Goal: Check status

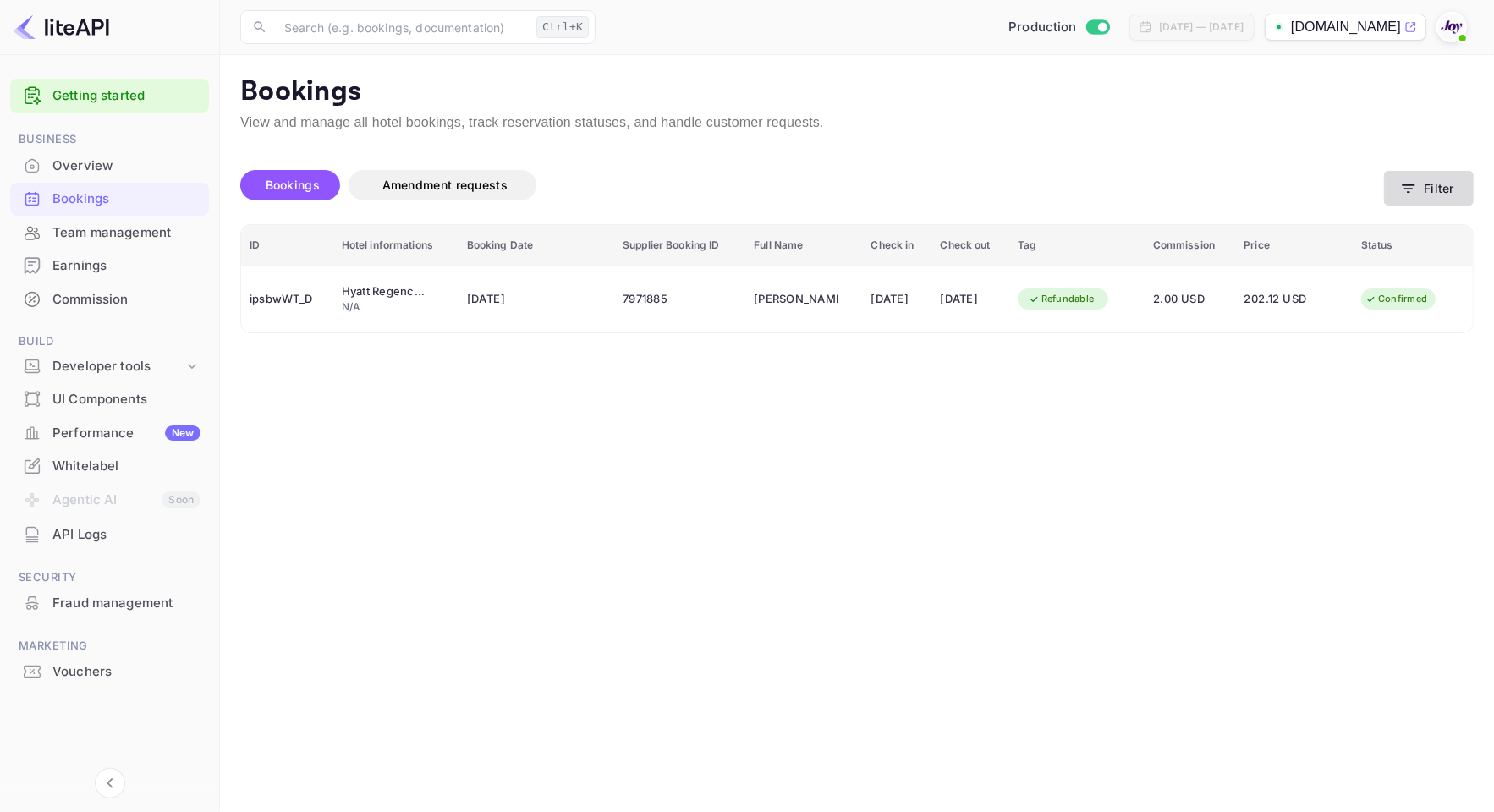
click at [1440, 193] on button "Filter" at bounding box center [1428, 188] width 90 height 35
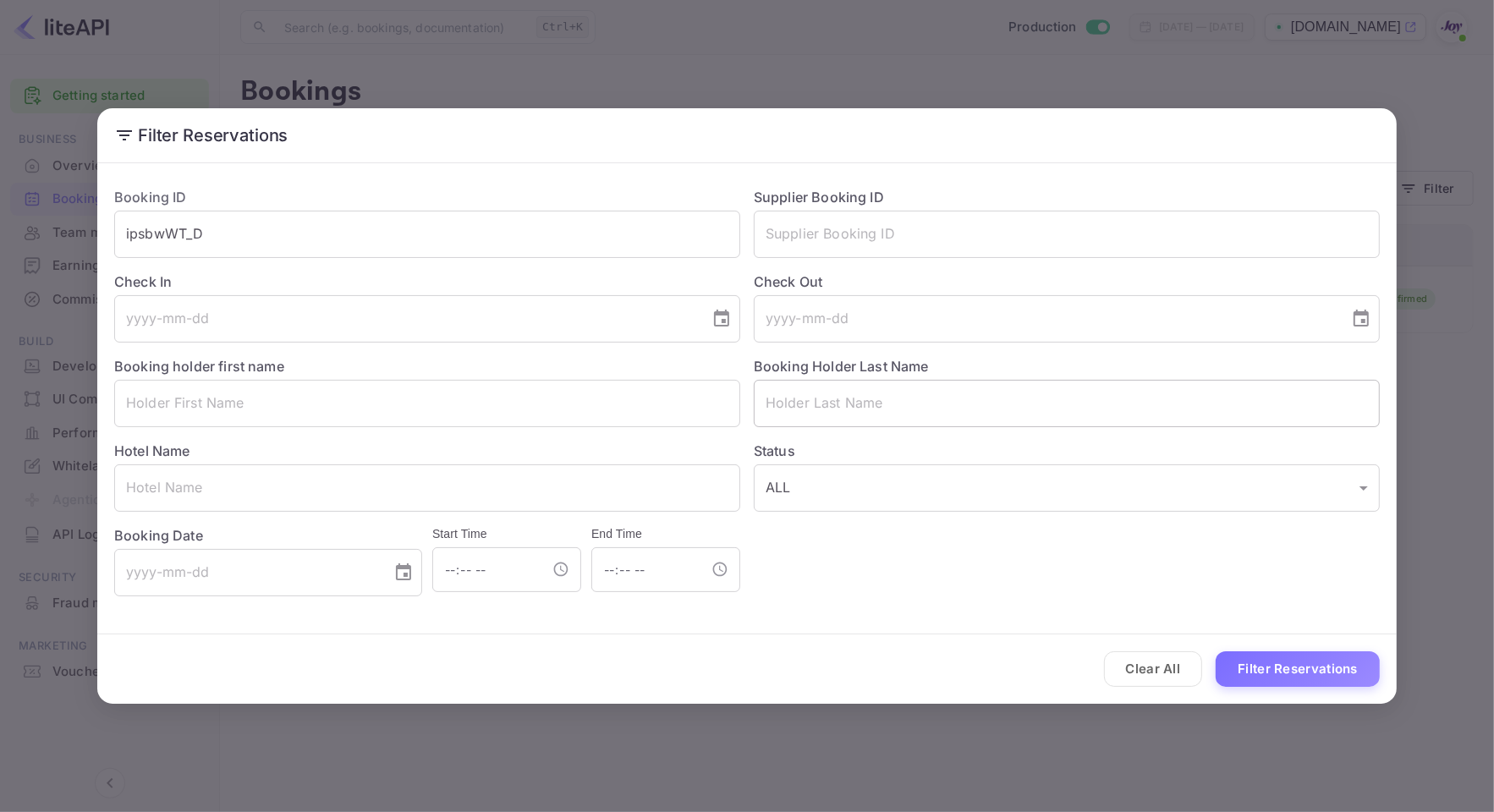
click at [891, 417] on input "text" at bounding box center [1066, 403] width 626 height 47
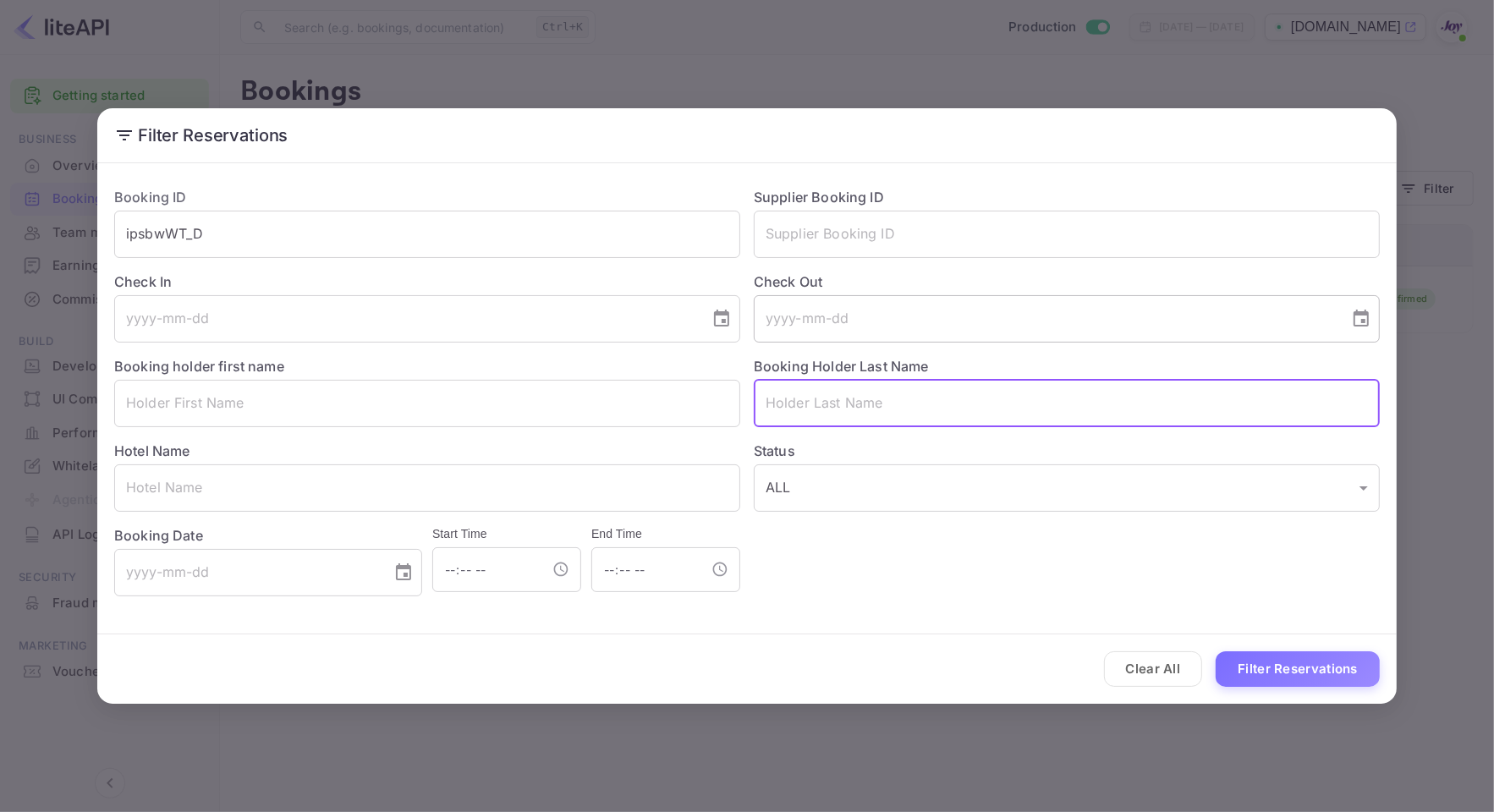
click at [873, 245] on input "text" at bounding box center [1066, 233] width 626 height 47
paste input "7242575"
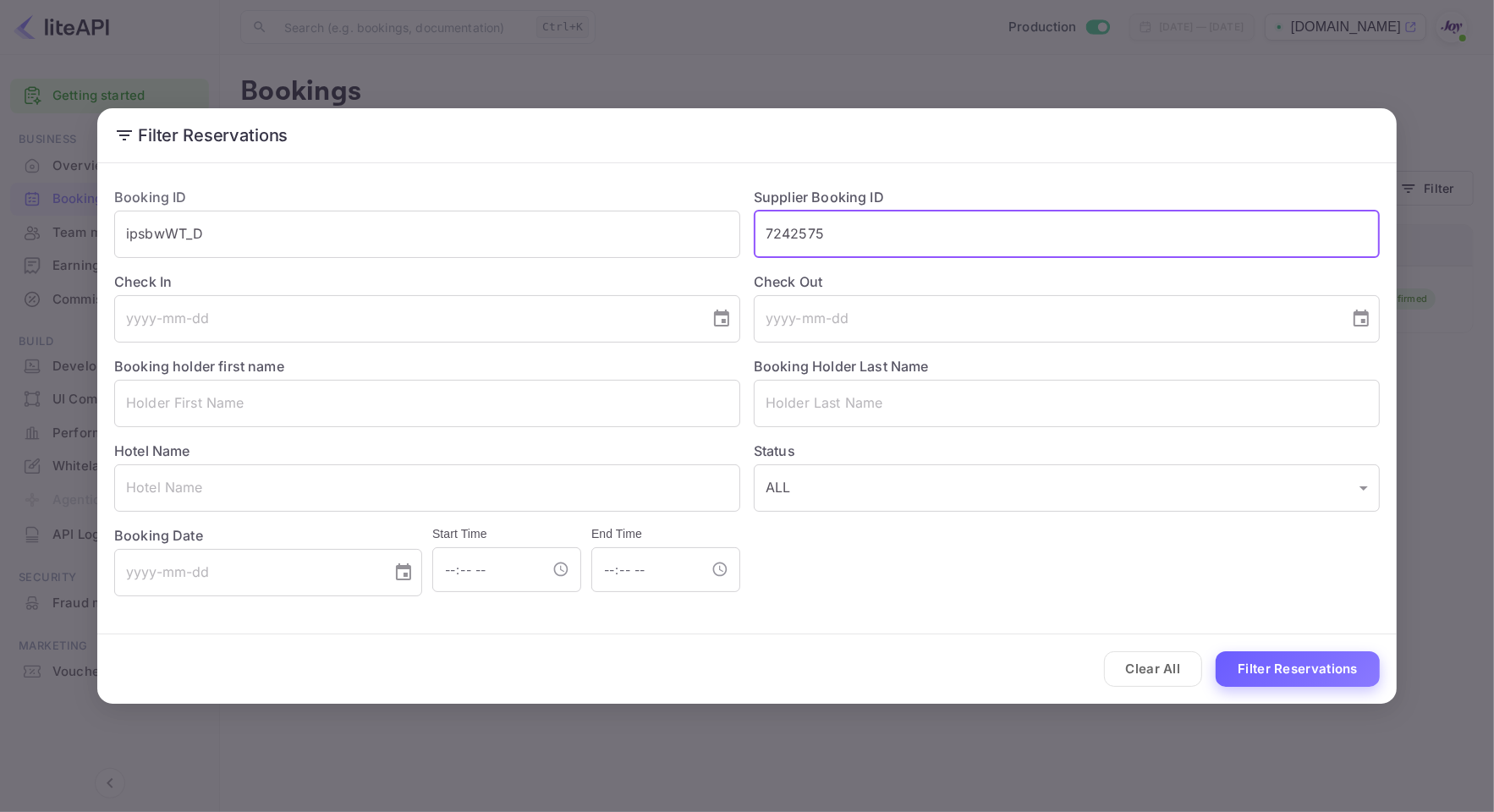
type input "7242575"
click at [1263, 664] on button "Filter Reservations" at bounding box center [1298, 669] width 164 height 37
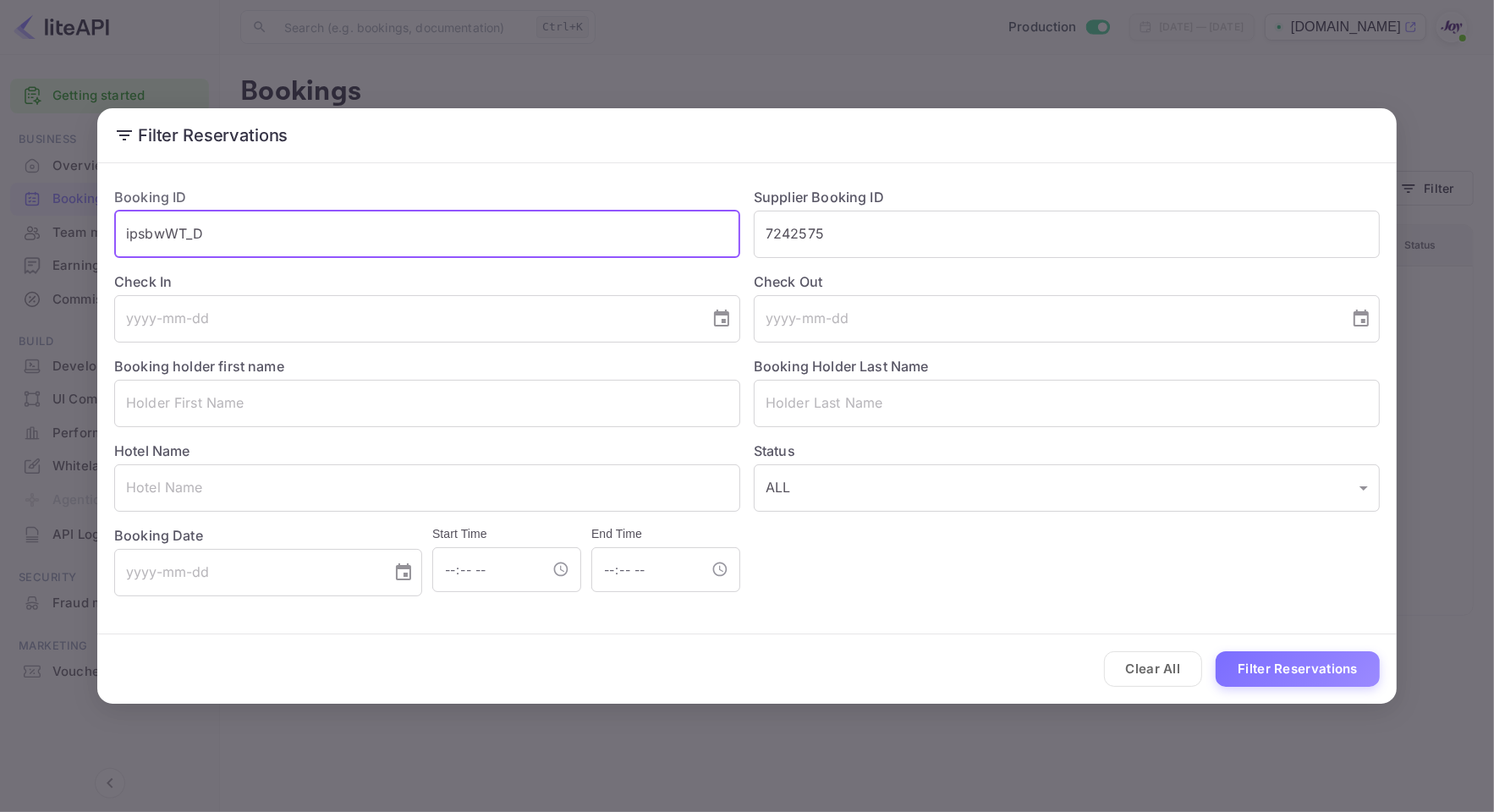
drag, startPoint x: 271, startPoint y: 222, endPoint x: -4, endPoint y: 145, distance: 285.6
click at [0, 145] on html "Getting started Business Overview Bookings Team management Earnings Commission …" at bounding box center [747, 406] width 1494 height 812
click at [1256, 664] on button "Filter Reservations" at bounding box center [1298, 669] width 164 height 37
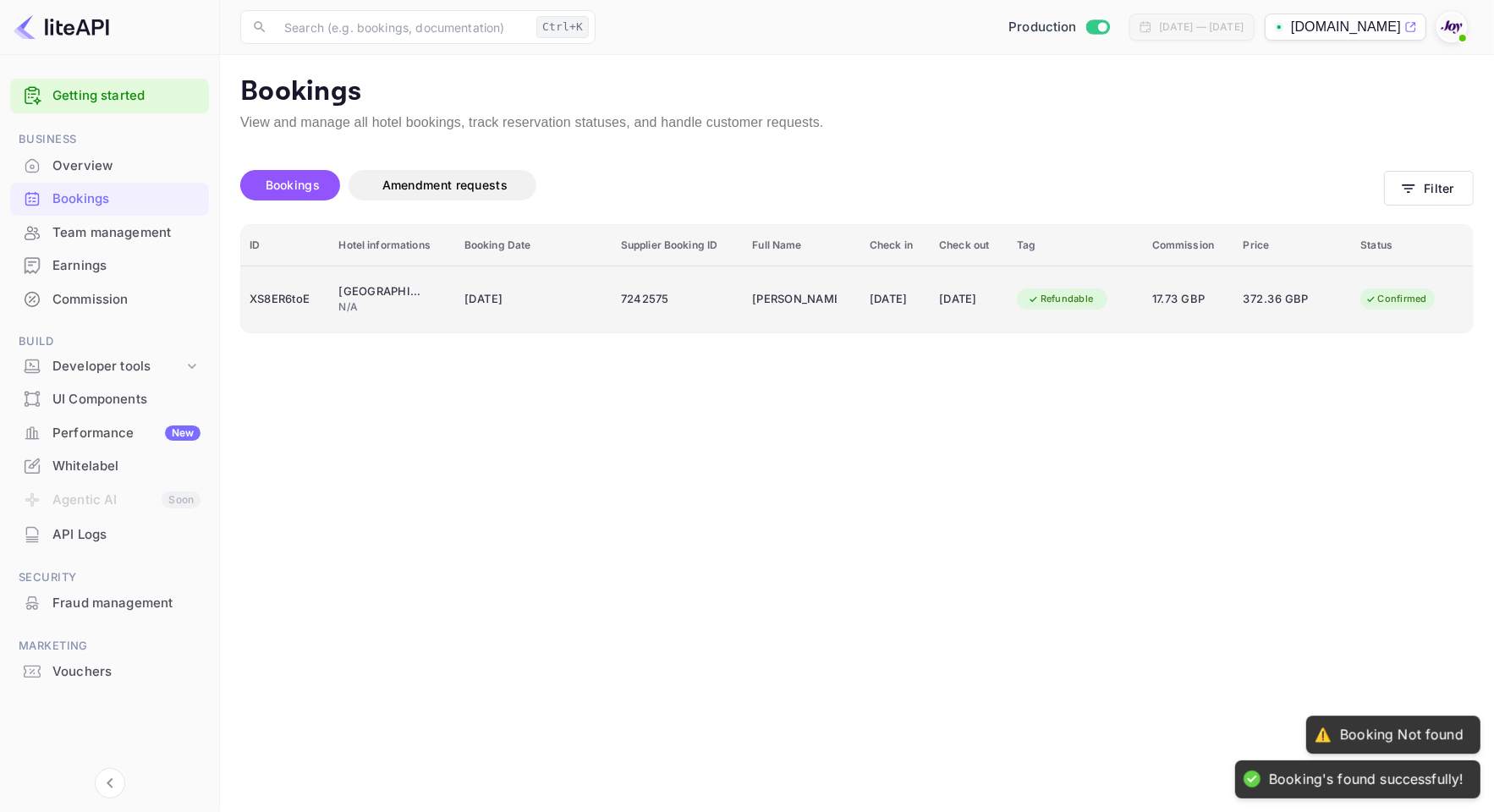
click at [510, 306] on span "[DATE]" at bounding box center [523, 299] width 118 height 19
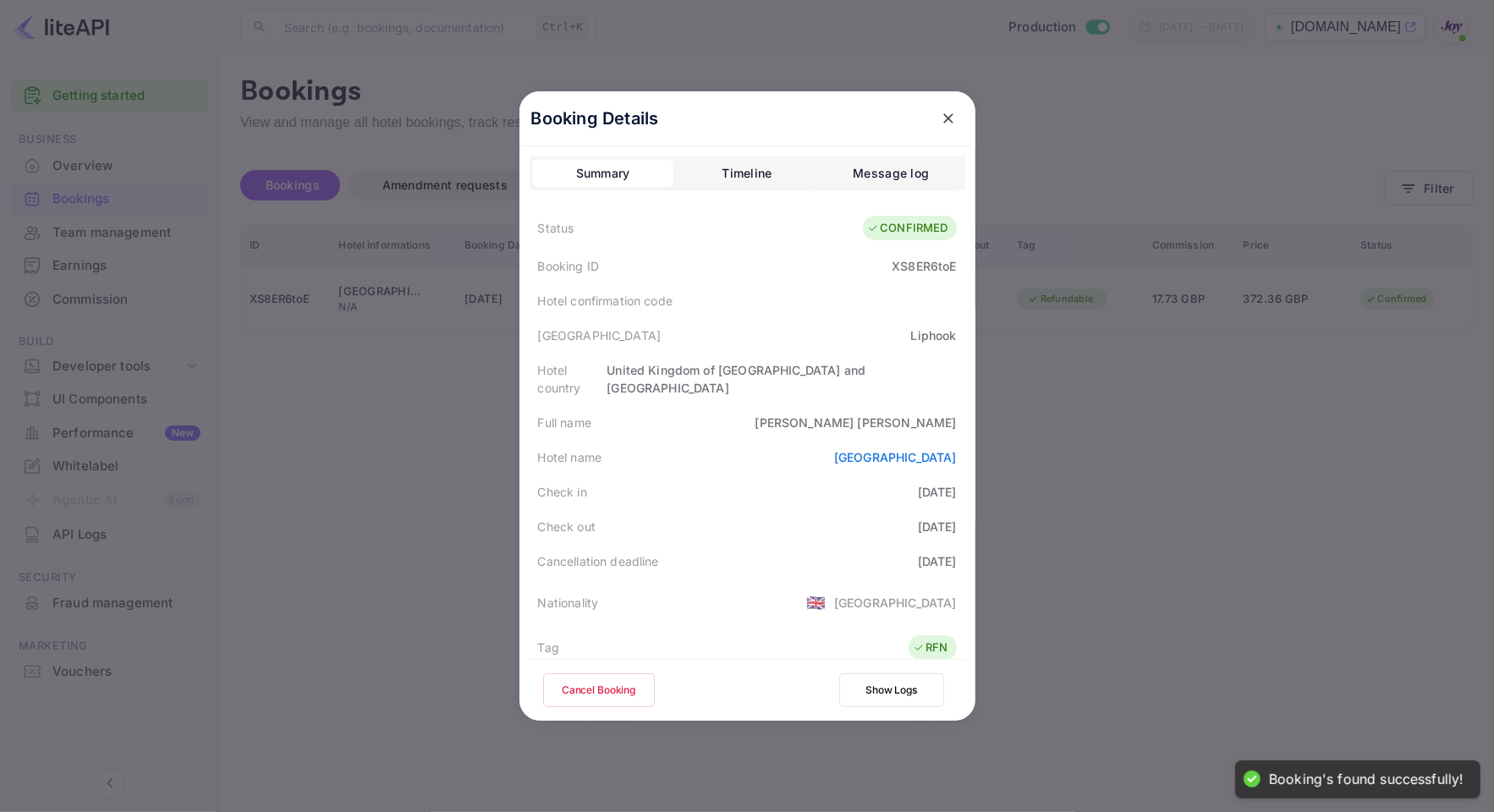
click at [639, 372] on div "Hotel country [GEOGRAPHIC_DATA] and [GEOGRAPHIC_DATA]" at bounding box center [747, 379] width 435 height 52
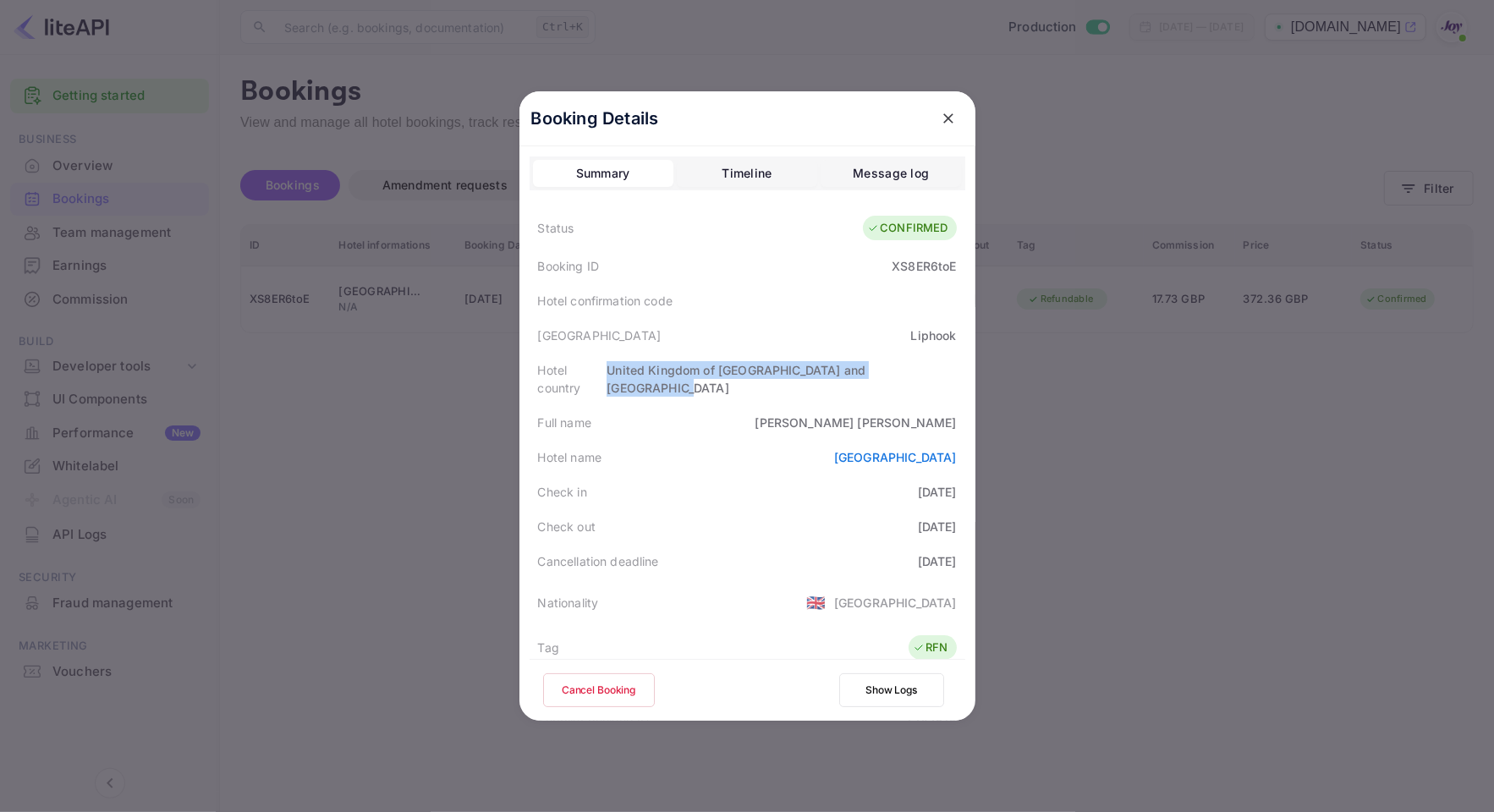
drag, startPoint x: 637, startPoint y: 373, endPoint x: 948, endPoint y: 374, distance: 311.0
click at [948, 374] on div "Hotel country [GEOGRAPHIC_DATA] and [GEOGRAPHIC_DATA]" at bounding box center [747, 379] width 435 height 52
copy div "United Kingdom of [GEOGRAPHIC_DATA] and [GEOGRAPHIC_DATA]"
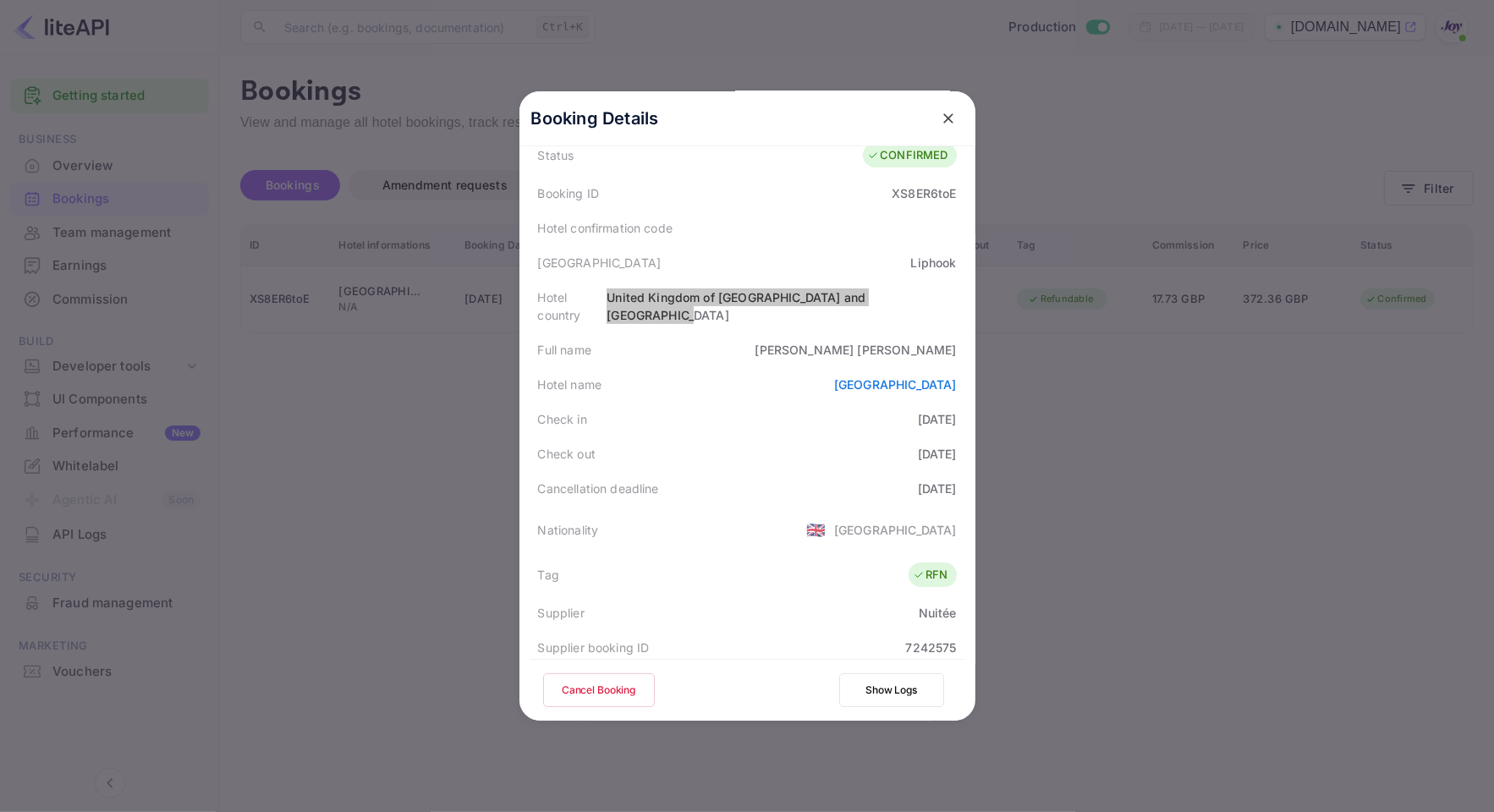
scroll to position [106, 0]
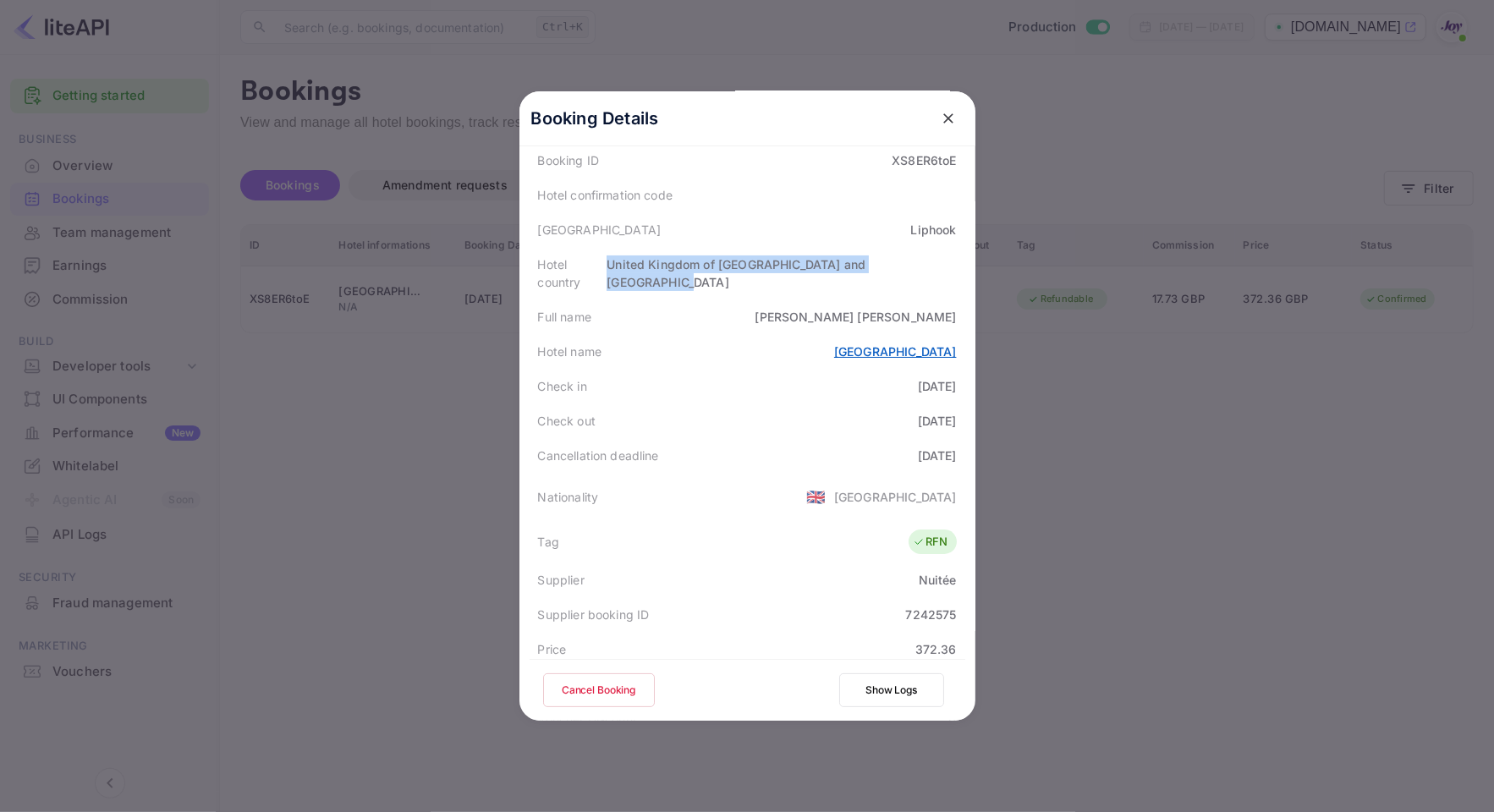
click at [840, 344] on link "[GEOGRAPHIC_DATA]" at bounding box center [895, 351] width 122 height 15
drag, startPoint x: 788, startPoint y: 337, endPoint x: 948, endPoint y: 335, distance: 160.0
click at [948, 335] on div "Hotel name [GEOGRAPHIC_DATA]" at bounding box center [747, 351] width 435 height 35
copy link "[GEOGRAPHIC_DATA]"
click at [1451, 121] on div at bounding box center [747, 406] width 1494 height 812
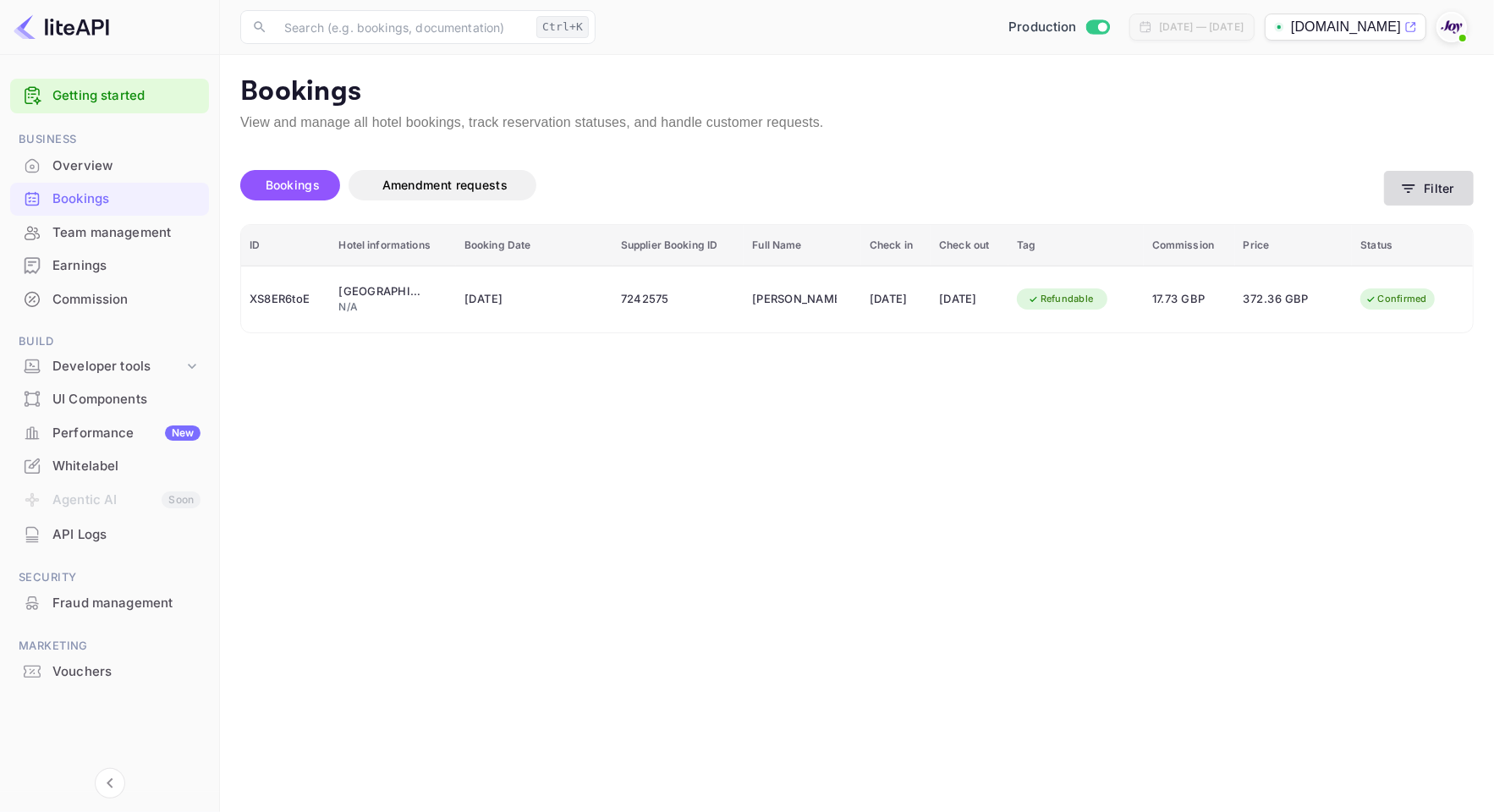
click at [1427, 191] on button "Filter" at bounding box center [1428, 188] width 90 height 35
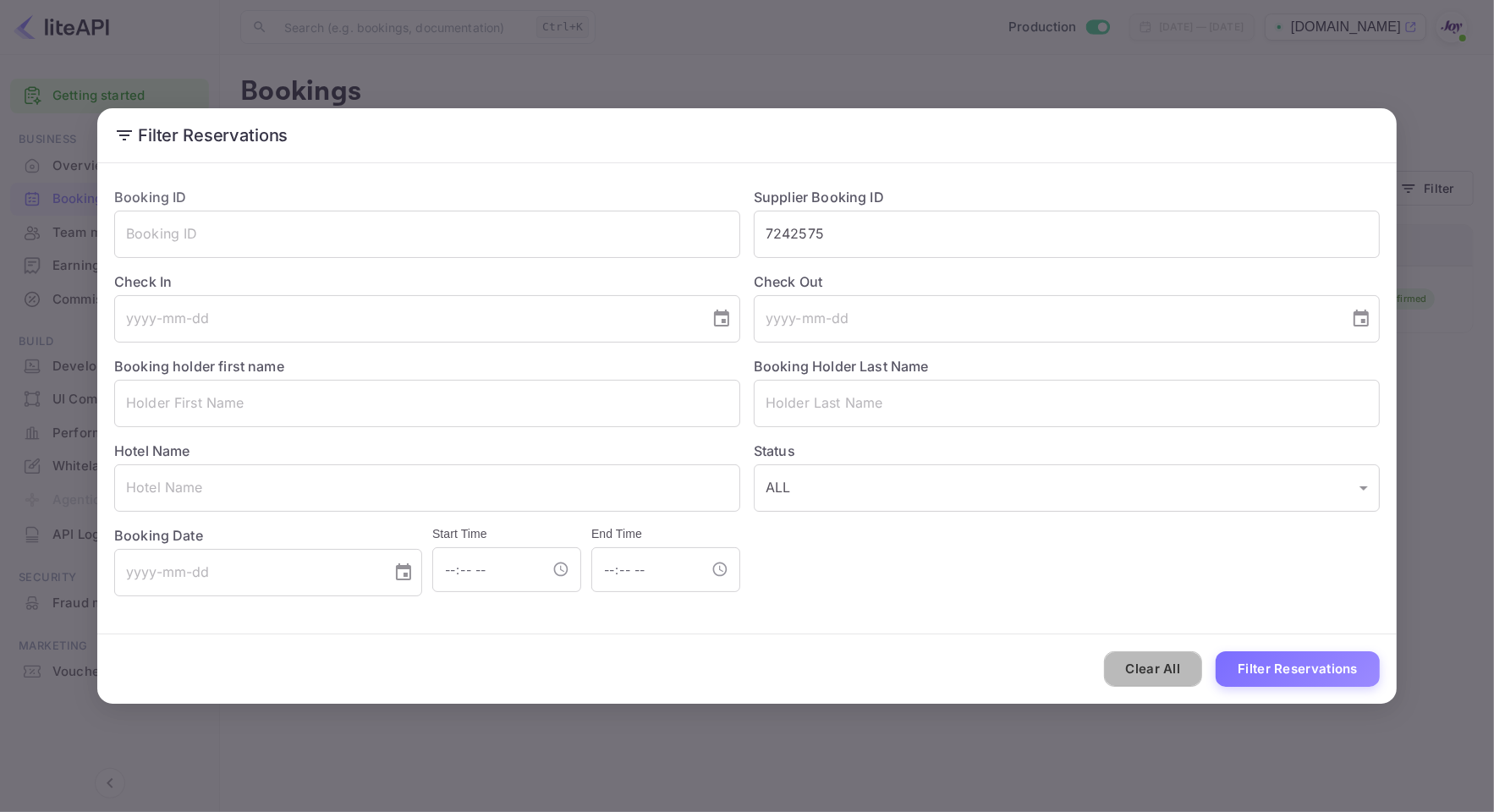
click at [1147, 658] on button "Clear All" at bounding box center [1154, 669] width 99 height 37
click at [847, 408] on input "text" at bounding box center [1066, 403] width 626 height 47
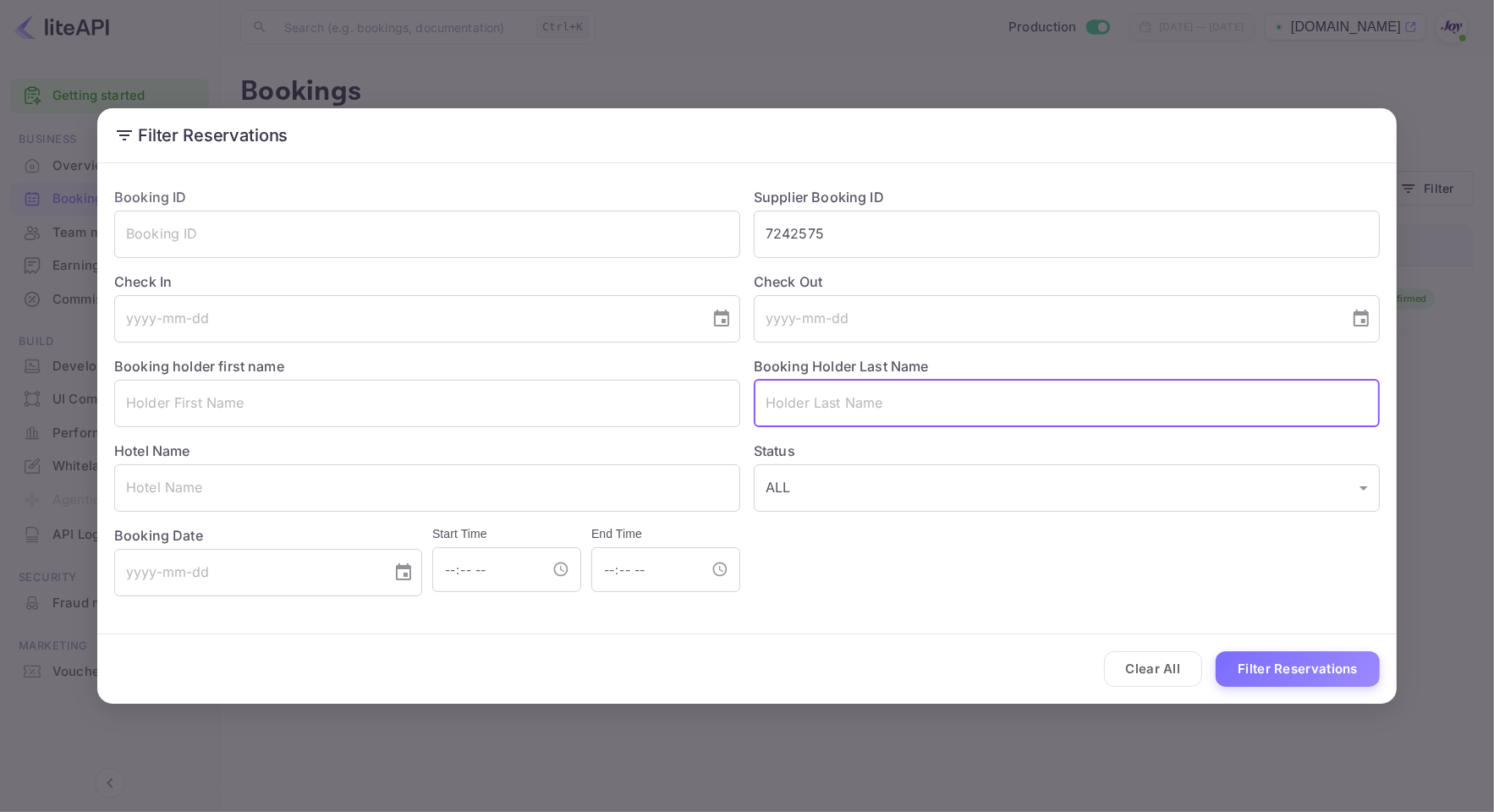
paste input "[PERSON_NAME]"
type input "[PERSON_NAME]"
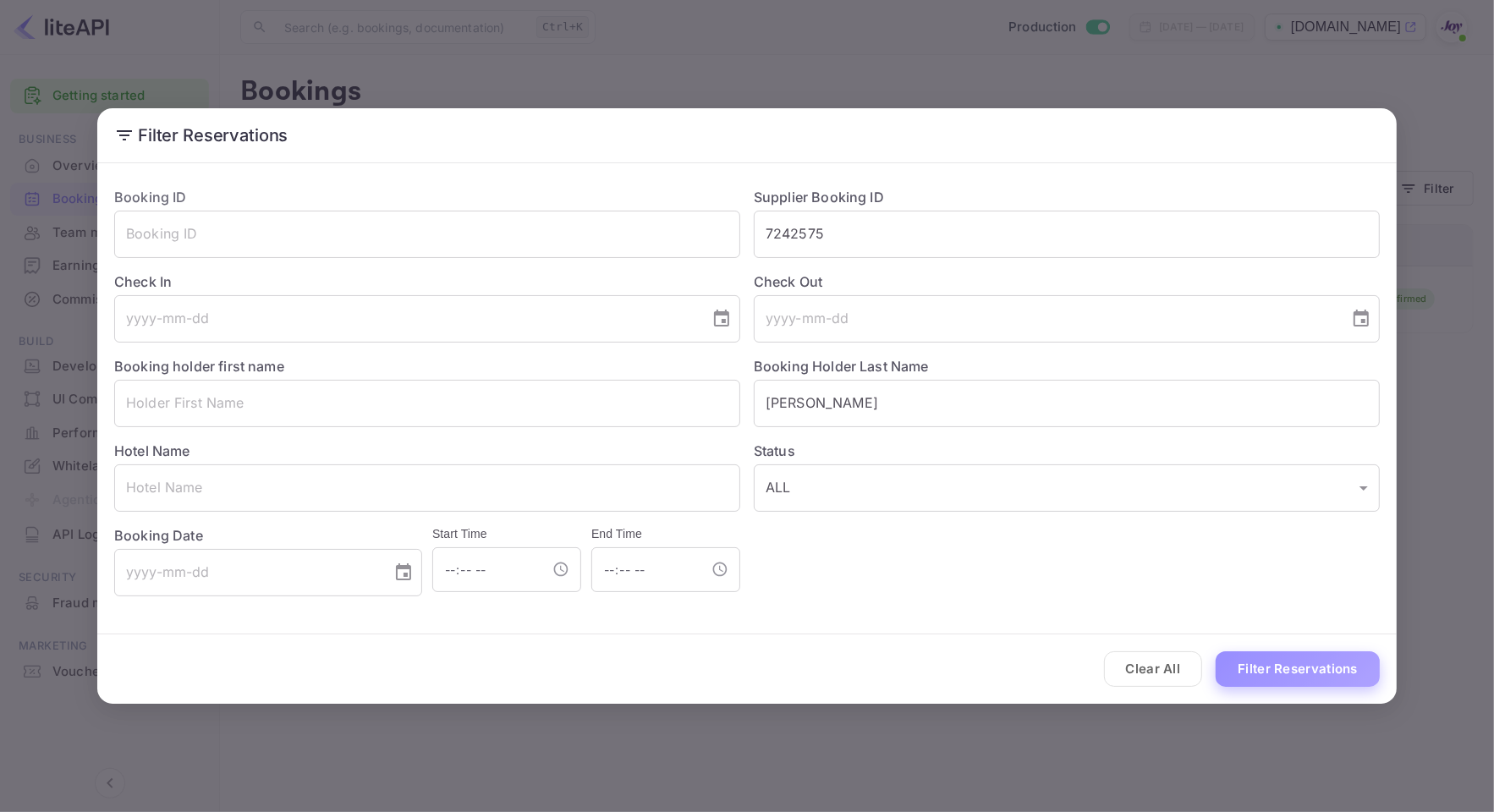
click at [1284, 656] on button "Filter Reservations" at bounding box center [1298, 669] width 164 height 37
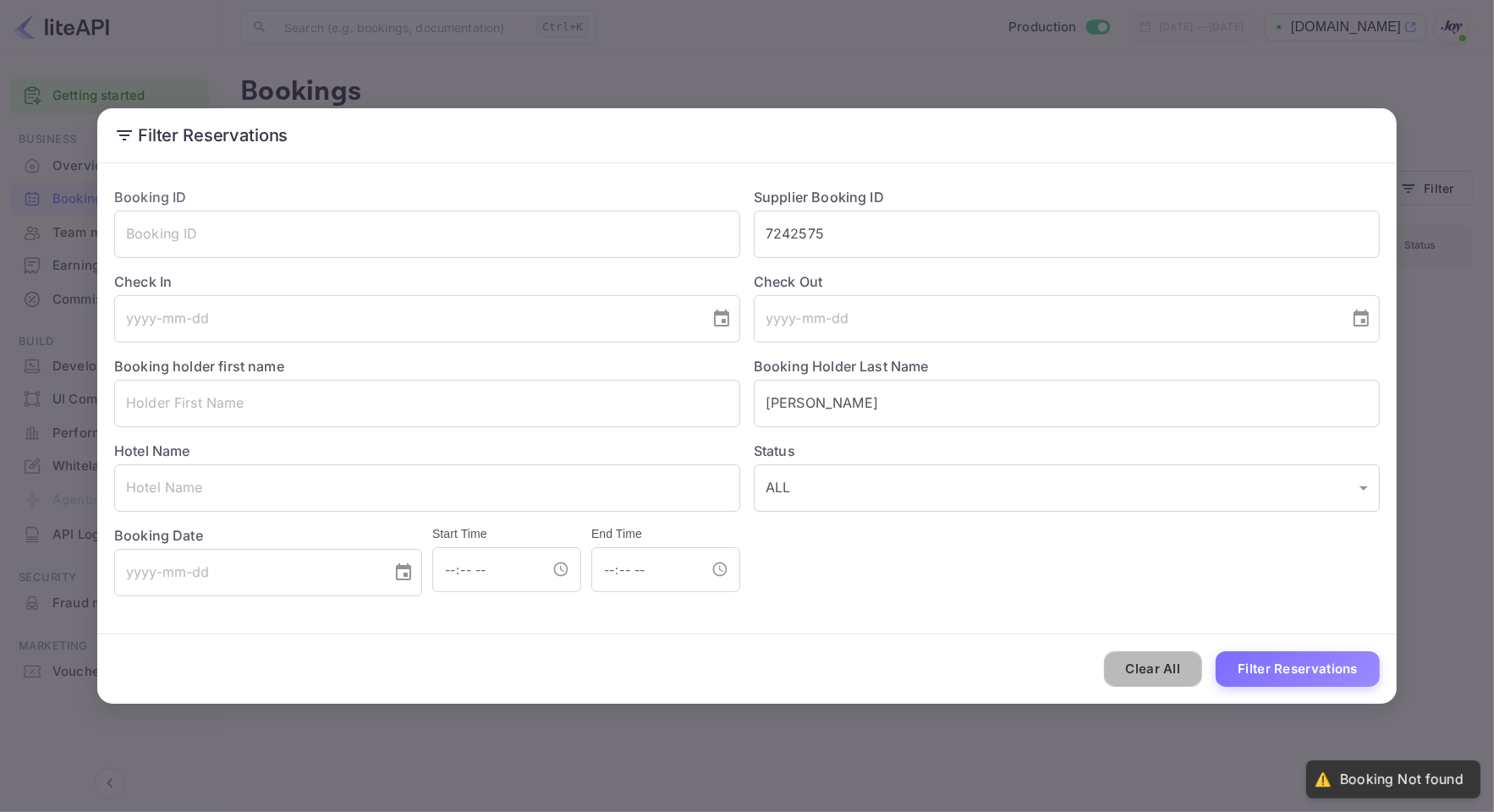
click at [1176, 682] on button "Clear All" at bounding box center [1154, 669] width 99 height 37
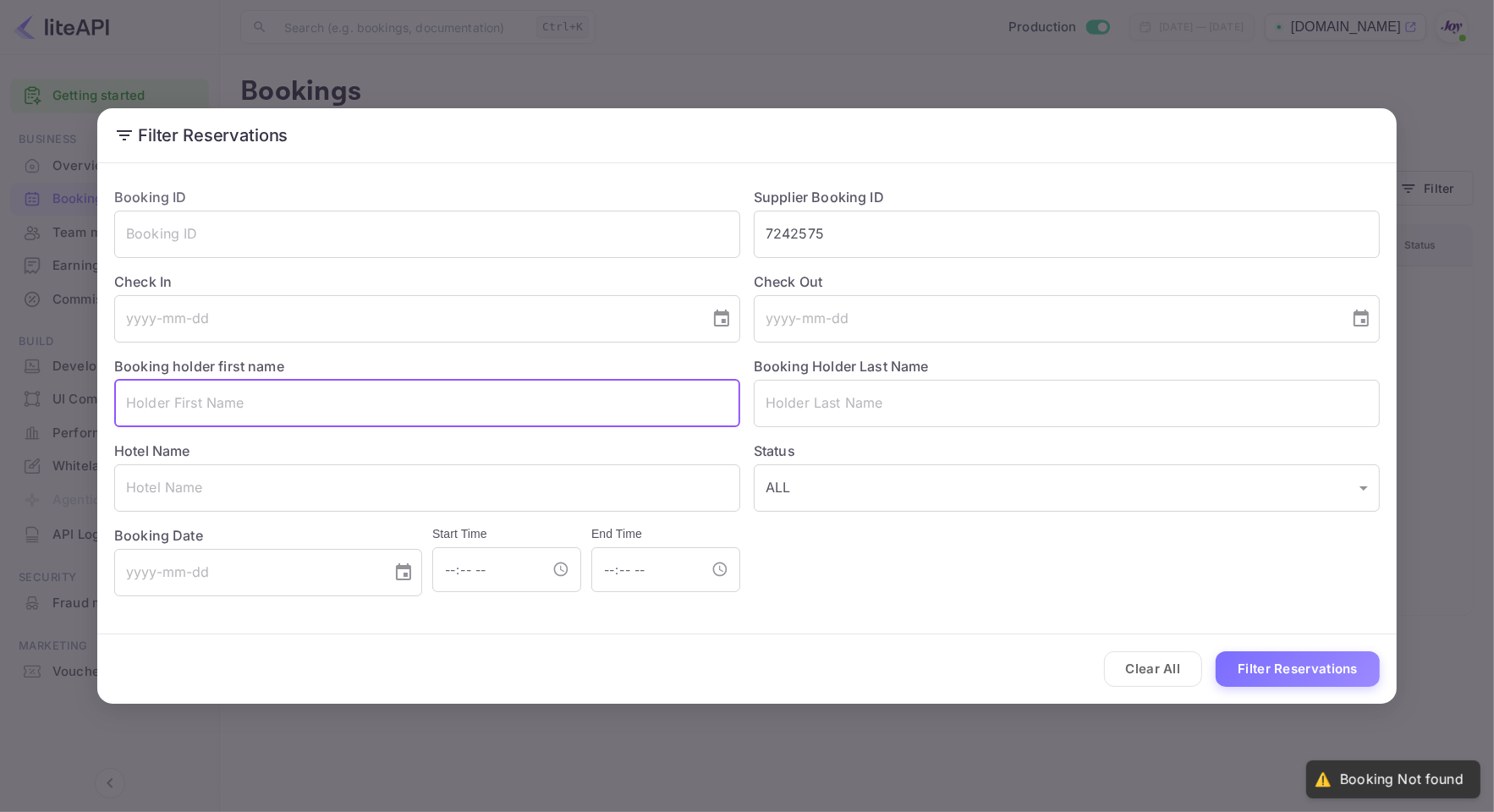
click at [369, 420] on input "text" at bounding box center [428, 403] width 626 height 47
paste input "[GEOGRAPHIC_DATA]"
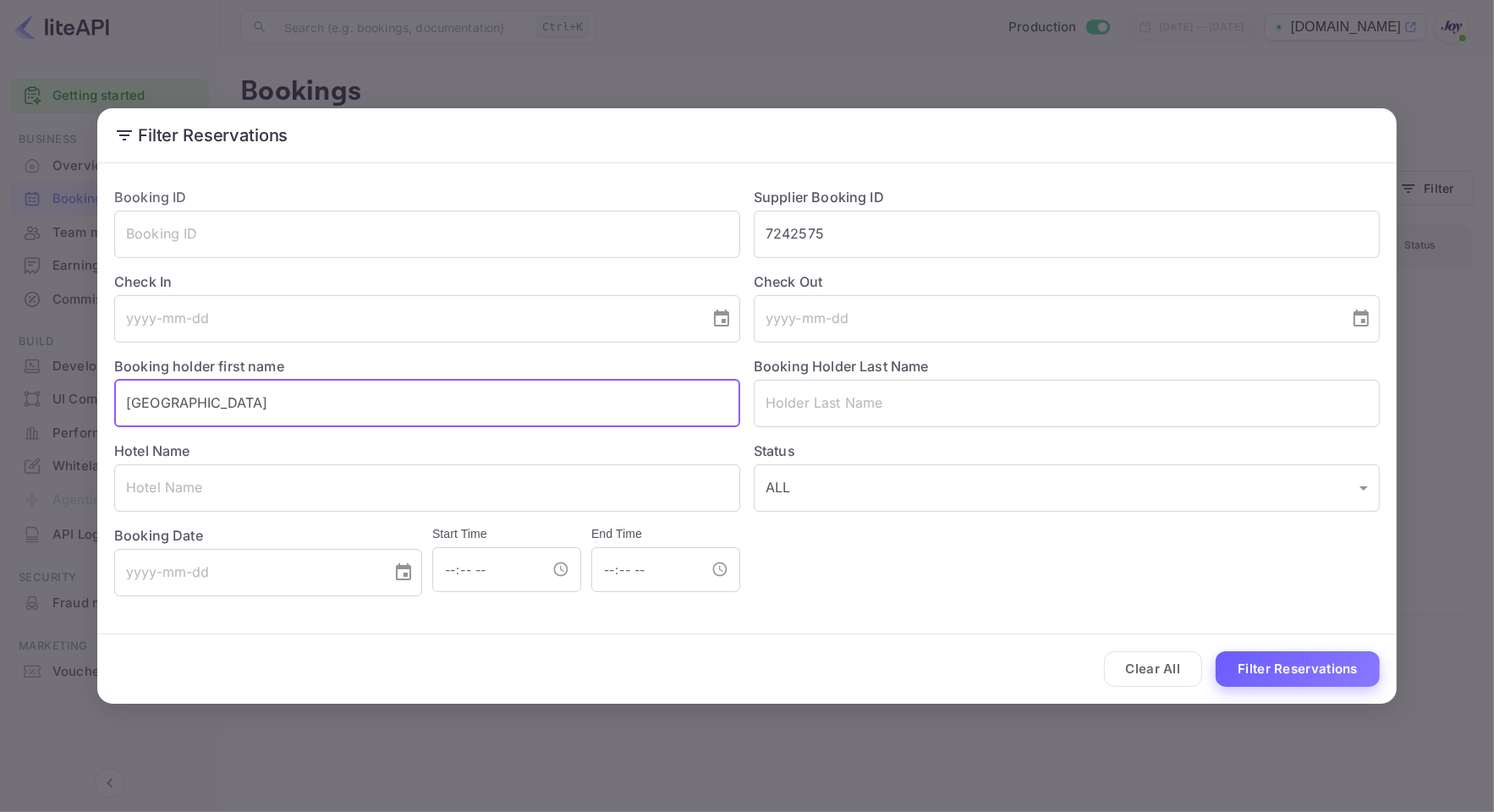
click at [1298, 664] on button "Filter Reservations" at bounding box center [1298, 669] width 164 height 37
drag, startPoint x: 403, startPoint y: 399, endPoint x: -4, endPoint y: 372, distance: 407.9
click at [0, 372] on html "Getting started Business Overview Bookings Team management Earnings Commission …" at bounding box center [747, 406] width 1494 height 812
paste input "[GEOGRAPHIC_DATA] Suites & A"
click at [1287, 654] on button "Filter Reservations" at bounding box center [1298, 669] width 164 height 37
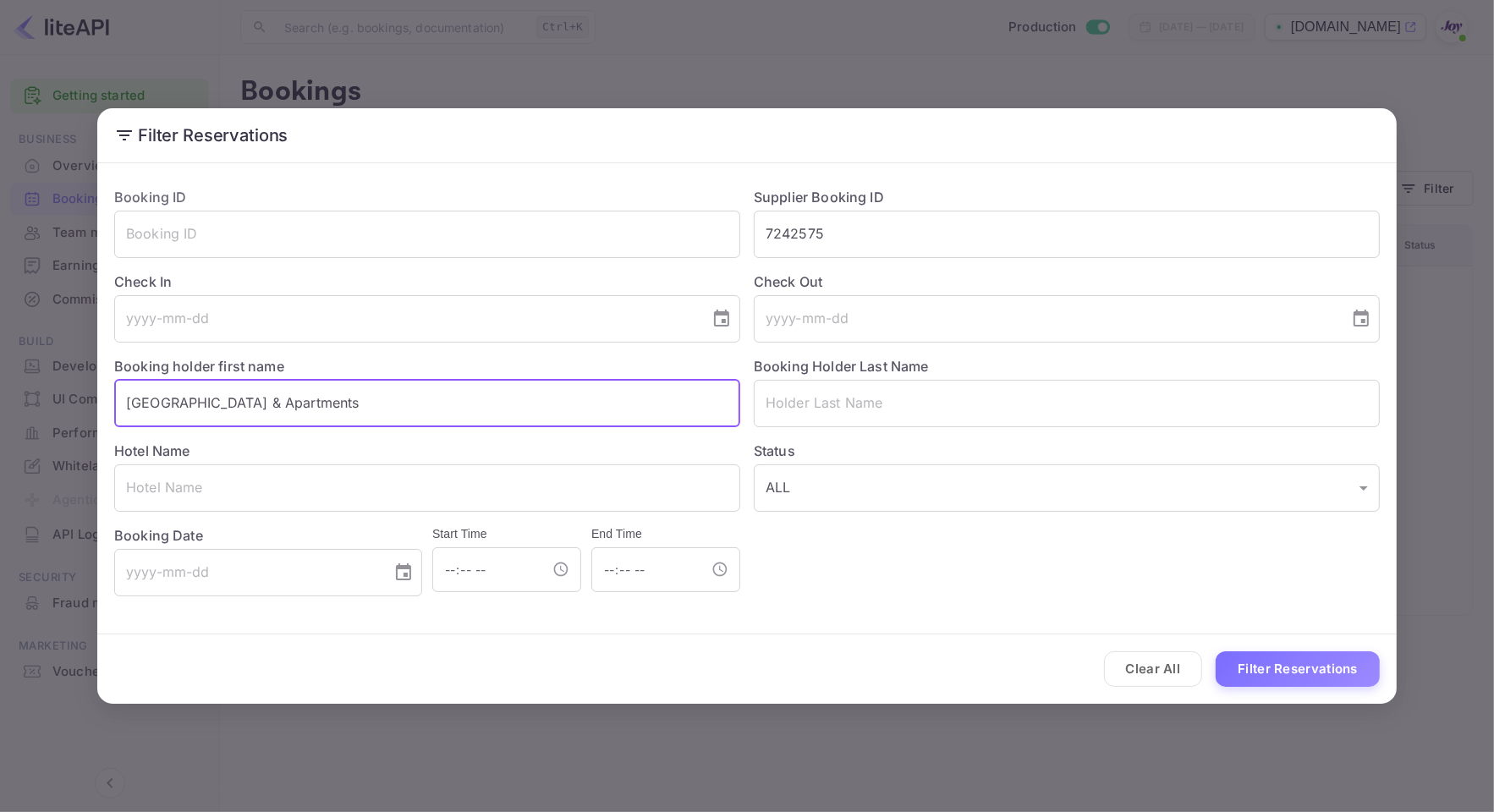
drag, startPoint x: 387, startPoint y: 398, endPoint x: -4, endPoint y: 402, distance: 391.0
click at [0, 402] on html "Getting started Business Overview Bookings Team management Earnings Commission …" at bounding box center [747, 406] width 1494 height 812
paste input "Hotel"
type input "[GEOGRAPHIC_DATA]"
click at [1273, 662] on button "Filter Reservations" at bounding box center [1298, 669] width 164 height 37
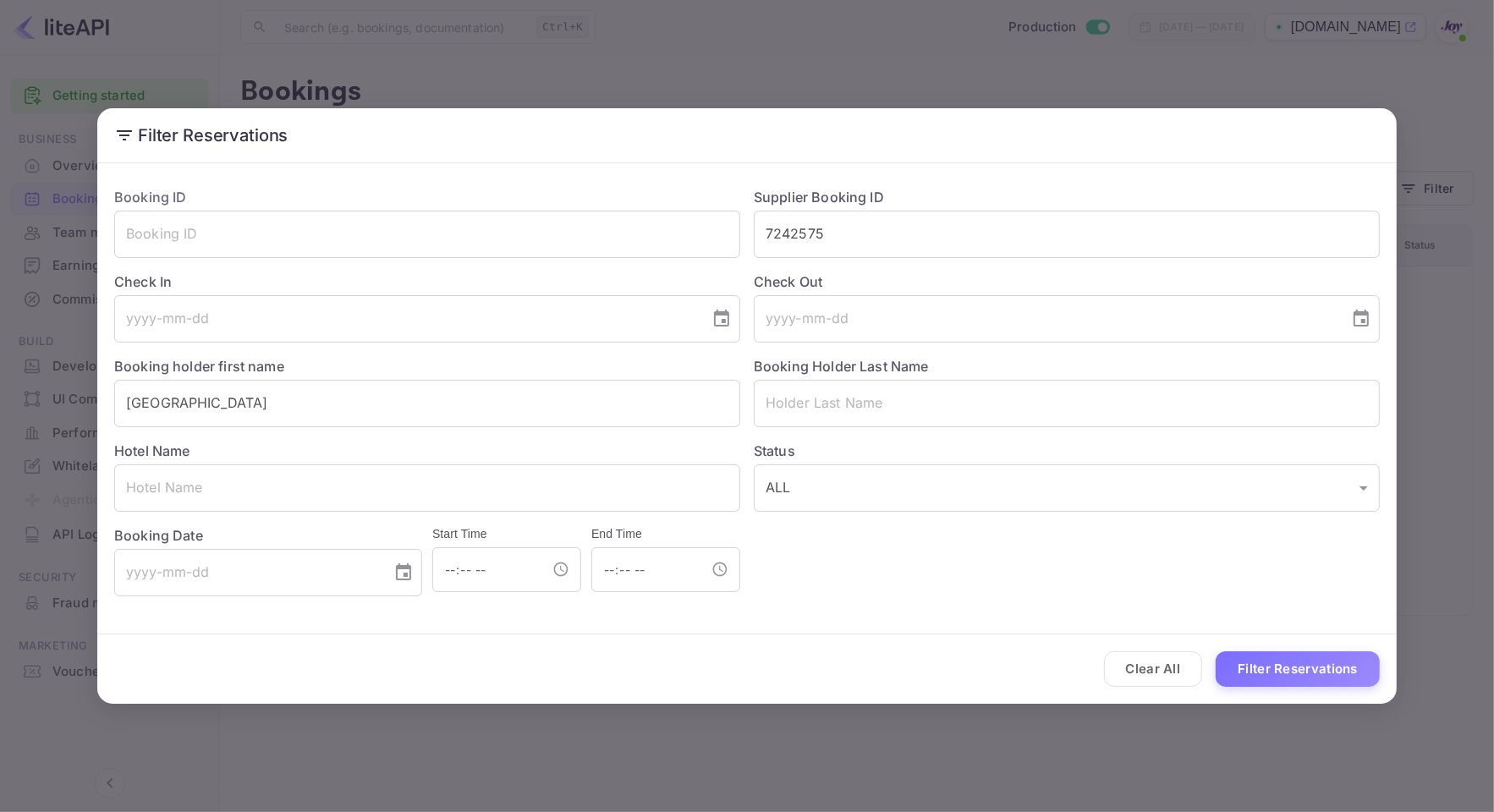
click at [1466, 117] on div "Filter Reservations Booking ID ​ Supplier Booking ID 7242575 ​ Check In ​ Check…" at bounding box center [747, 406] width 1494 height 812
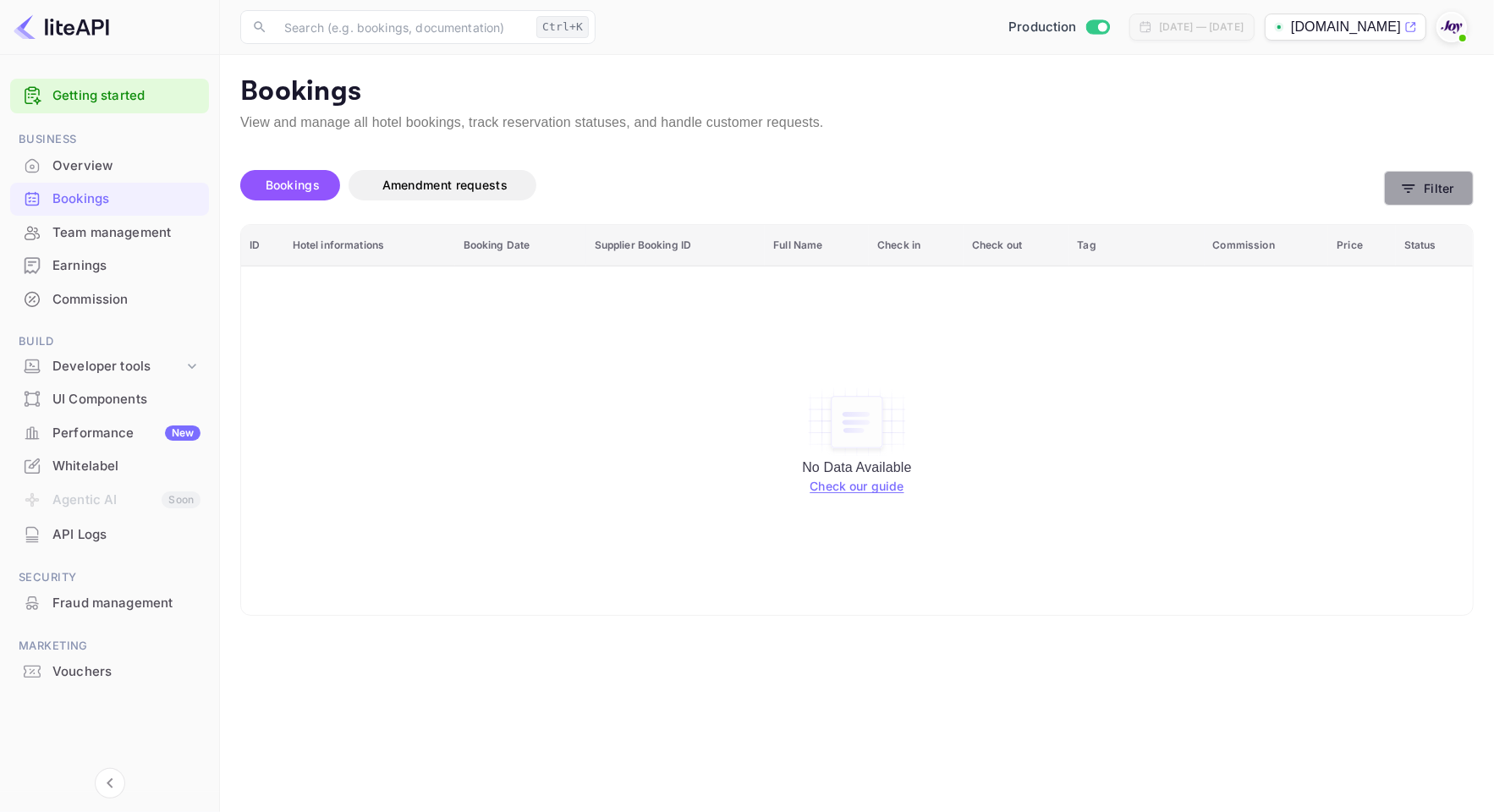
click at [1417, 189] on icon "button" at bounding box center [1408, 189] width 17 height 17
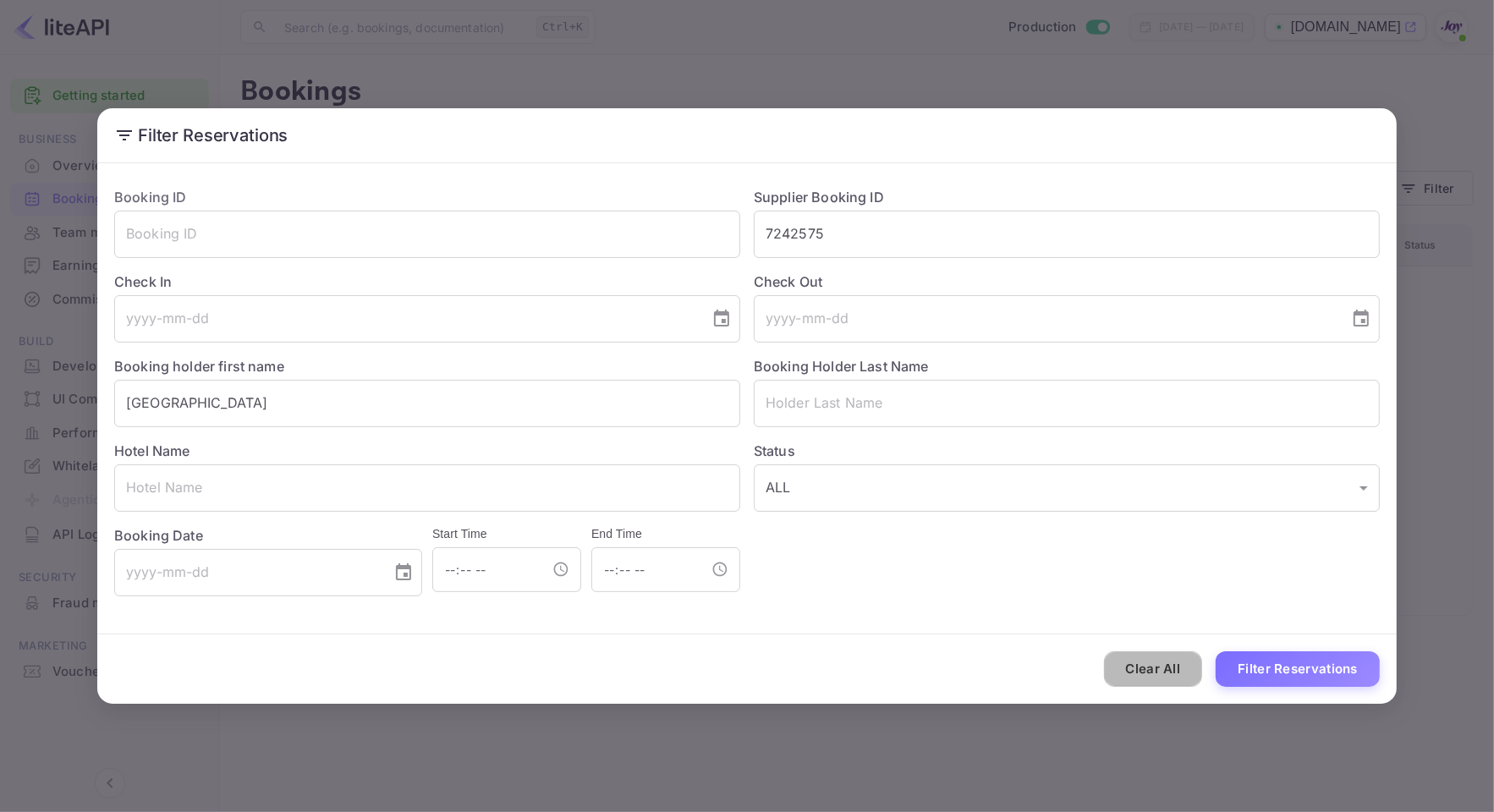
click at [1167, 661] on button "Clear All" at bounding box center [1154, 669] width 99 height 37
click at [851, 230] on input "text" at bounding box center [1066, 233] width 626 height 47
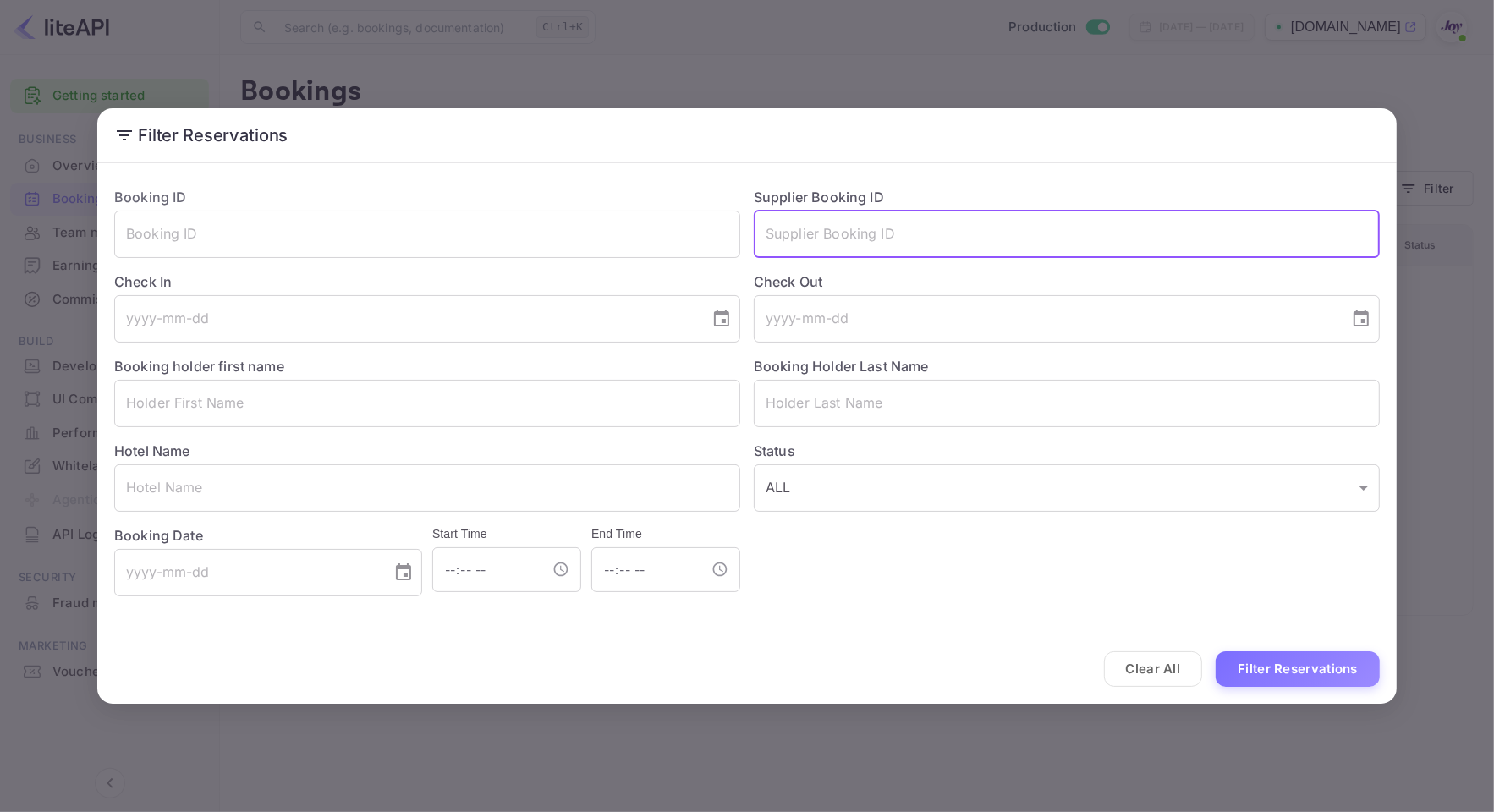
paste input "7242575"
type input "7242575"
click at [1329, 661] on button "Filter Reservations" at bounding box center [1298, 669] width 164 height 37
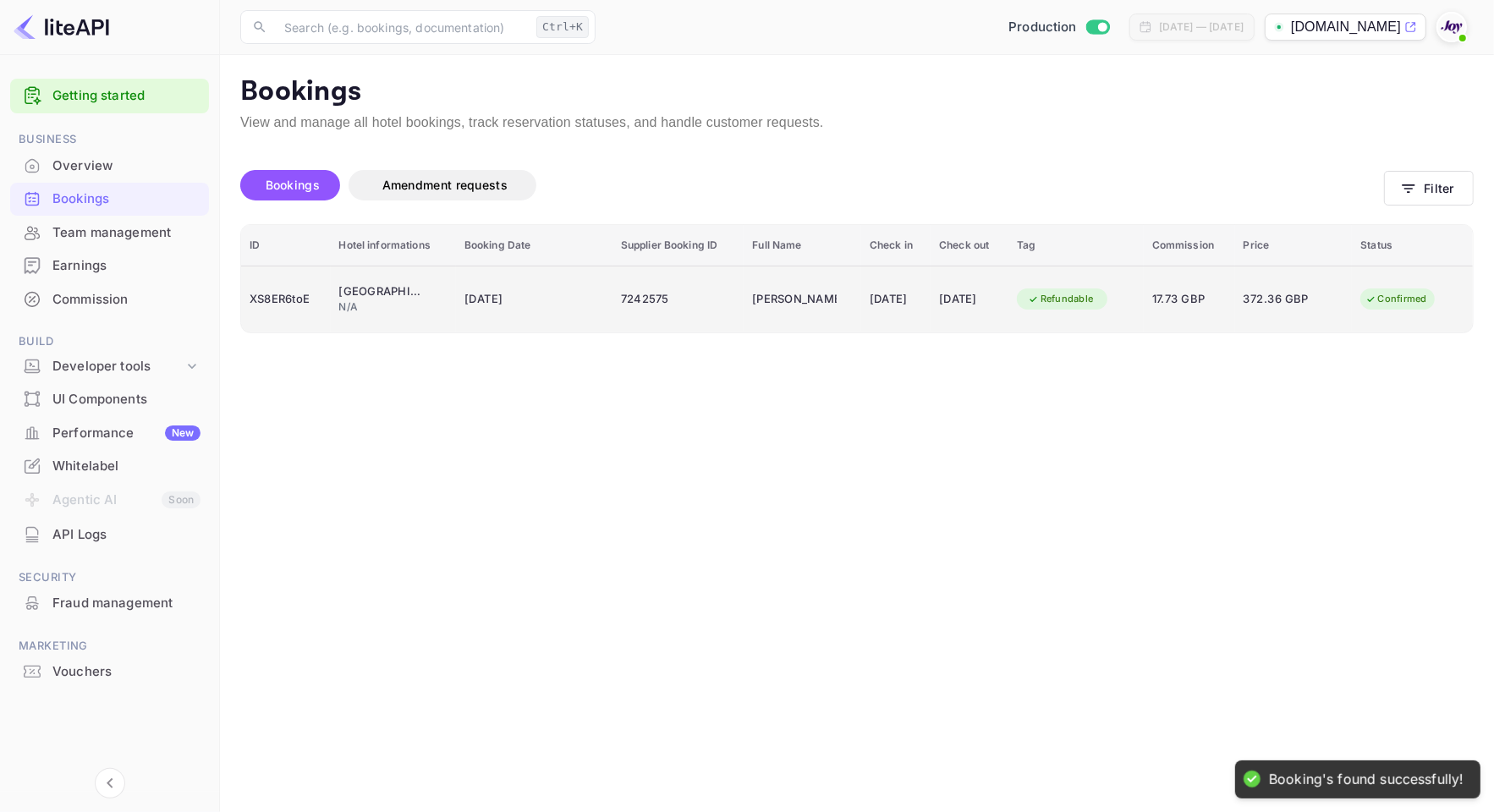
click at [456, 294] on td "[DATE]" at bounding box center [534, 299] width 156 height 67
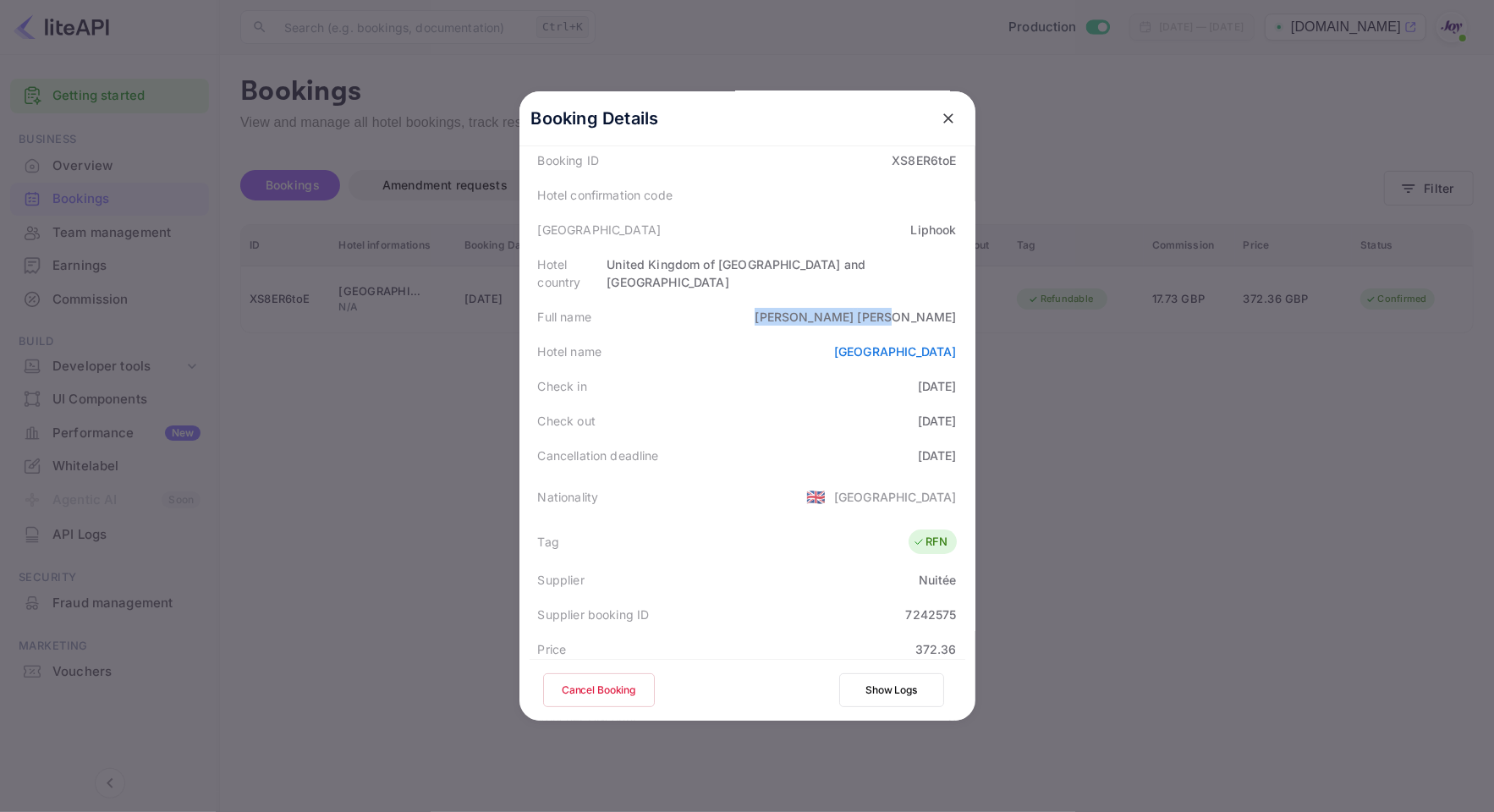
drag, startPoint x: 872, startPoint y: 298, endPoint x: 950, endPoint y: 301, distance: 78.1
click at [950, 301] on div "Full name [PERSON_NAME]" at bounding box center [747, 316] width 435 height 35
copy div "[PERSON_NAME]"
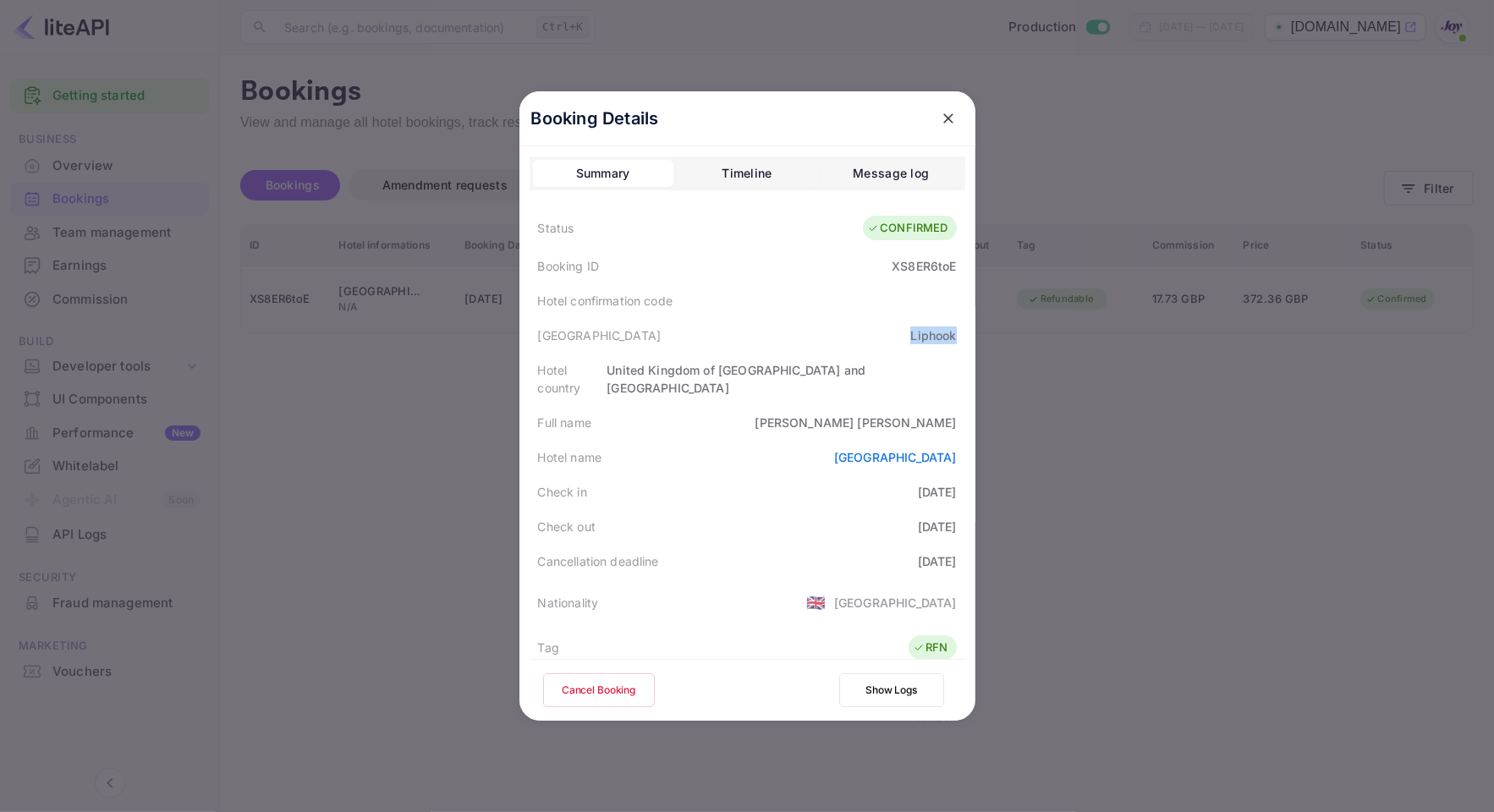
drag, startPoint x: 893, startPoint y: 340, endPoint x: 989, endPoint y: 335, distance: 96.1
click at [989, 335] on div "Booking Details Summary Timeline Message log Status CONFIRMED Booking ID XS8ER6…" at bounding box center [747, 406] width 510 height 812
click at [1037, 355] on div at bounding box center [747, 406] width 1494 height 812
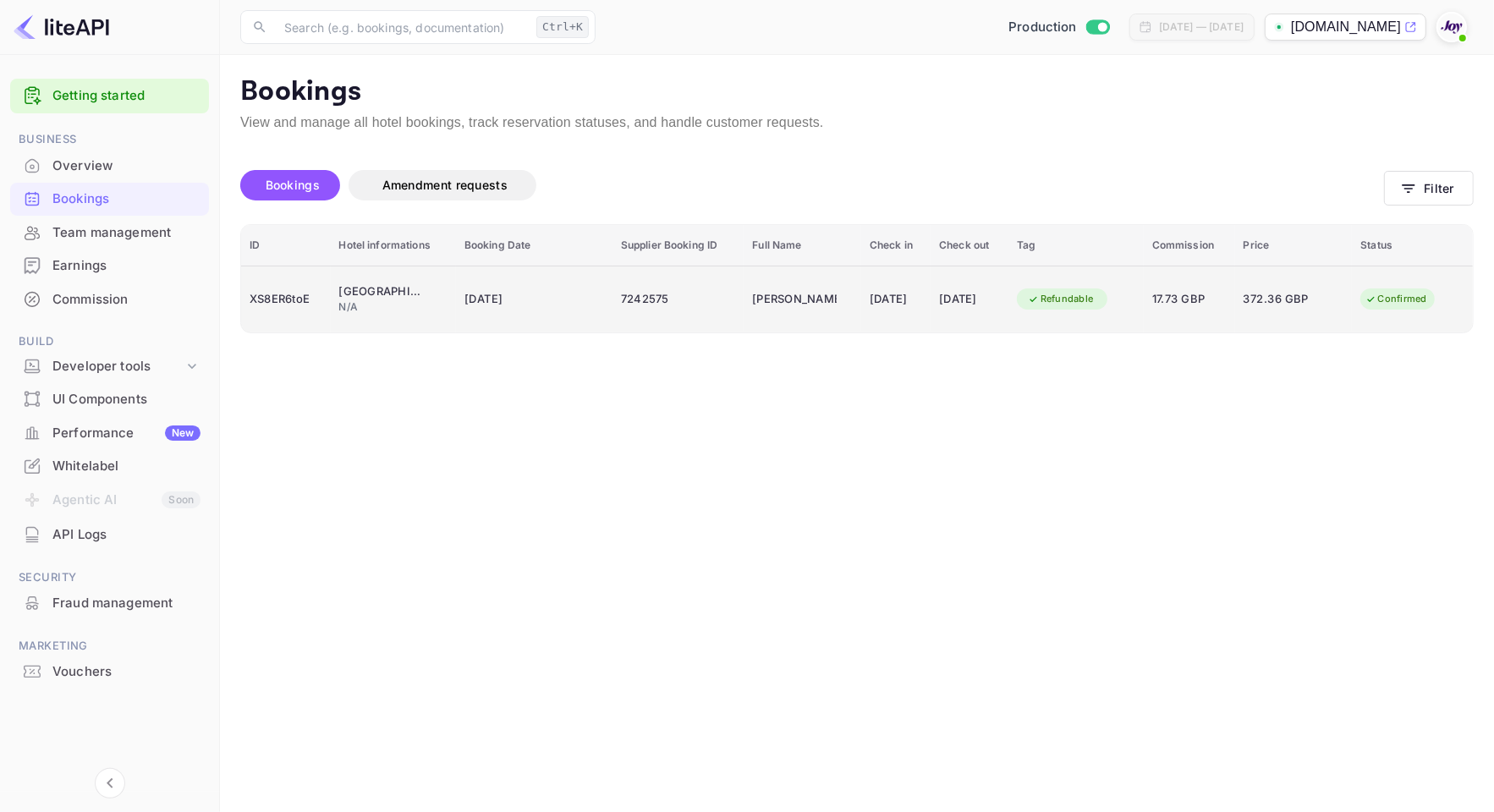
click at [780, 314] on td "[PERSON_NAME]" at bounding box center [803, 299] width 118 height 67
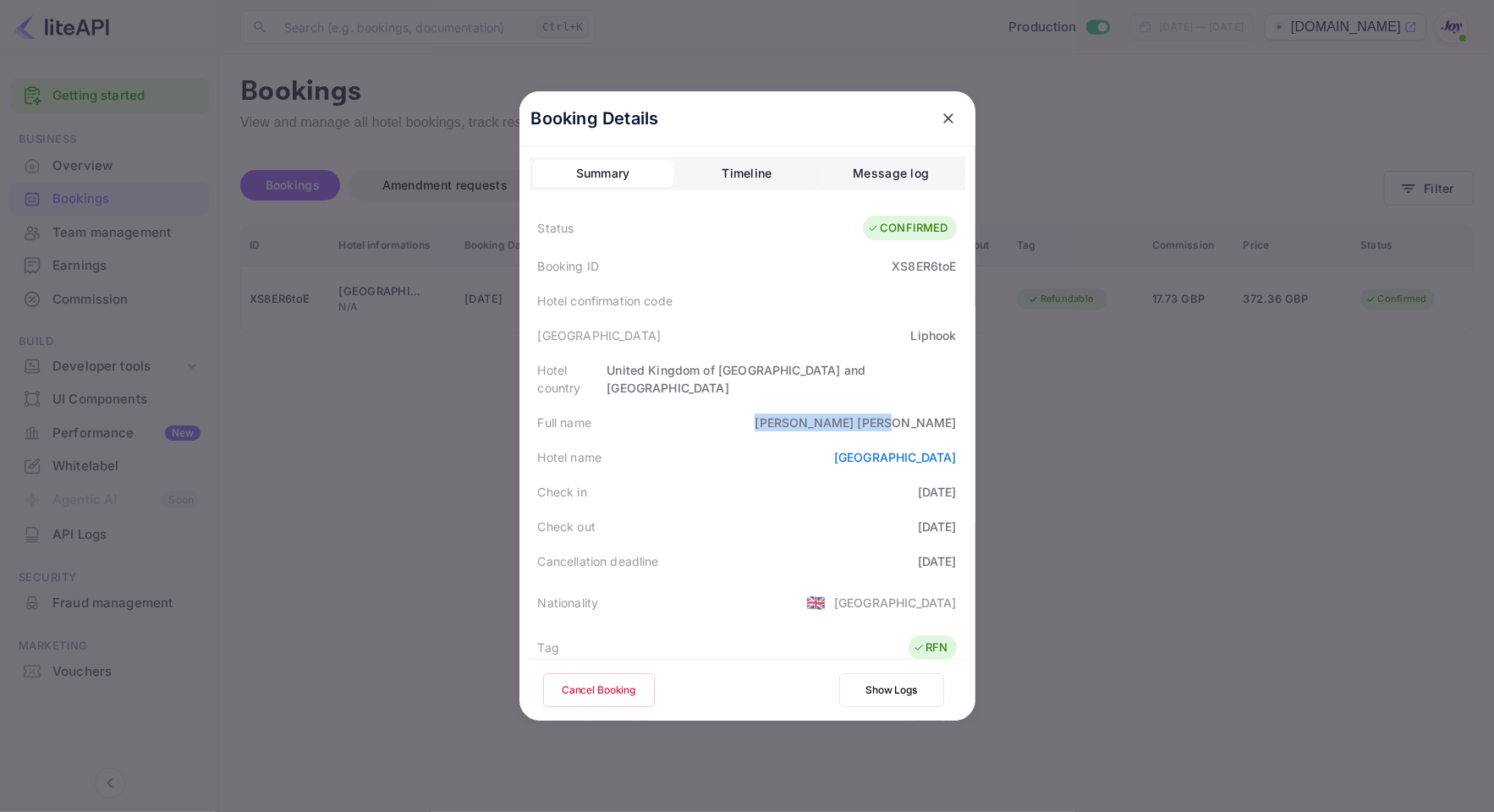
drag, startPoint x: 874, startPoint y: 403, endPoint x: 945, endPoint y: 412, distance: 71.6
click at [945, 414] on div "[PERSON_NAME]" at bounding box center [854, 422] width 201 height 18
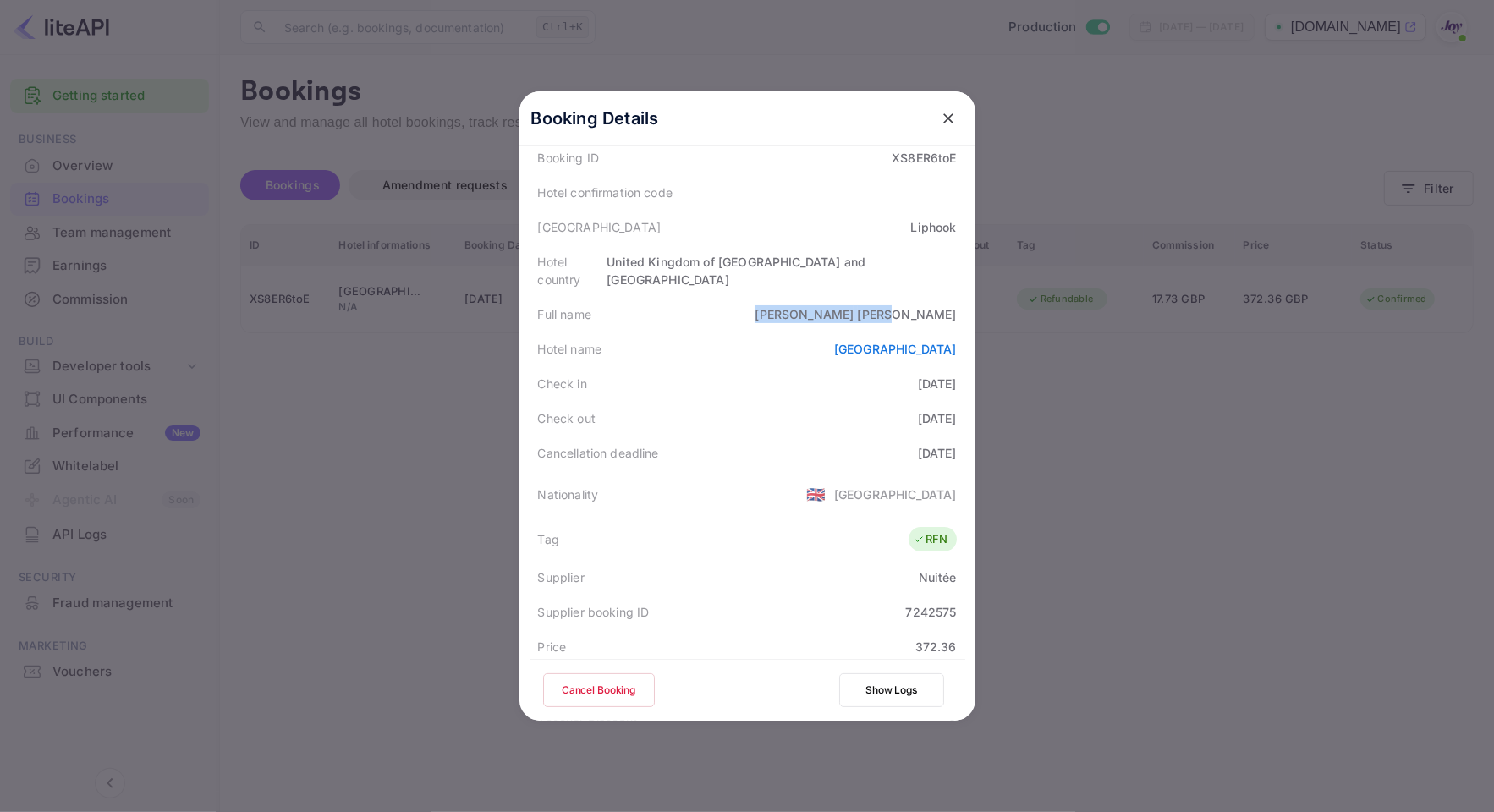
scroll to position [317, 0]
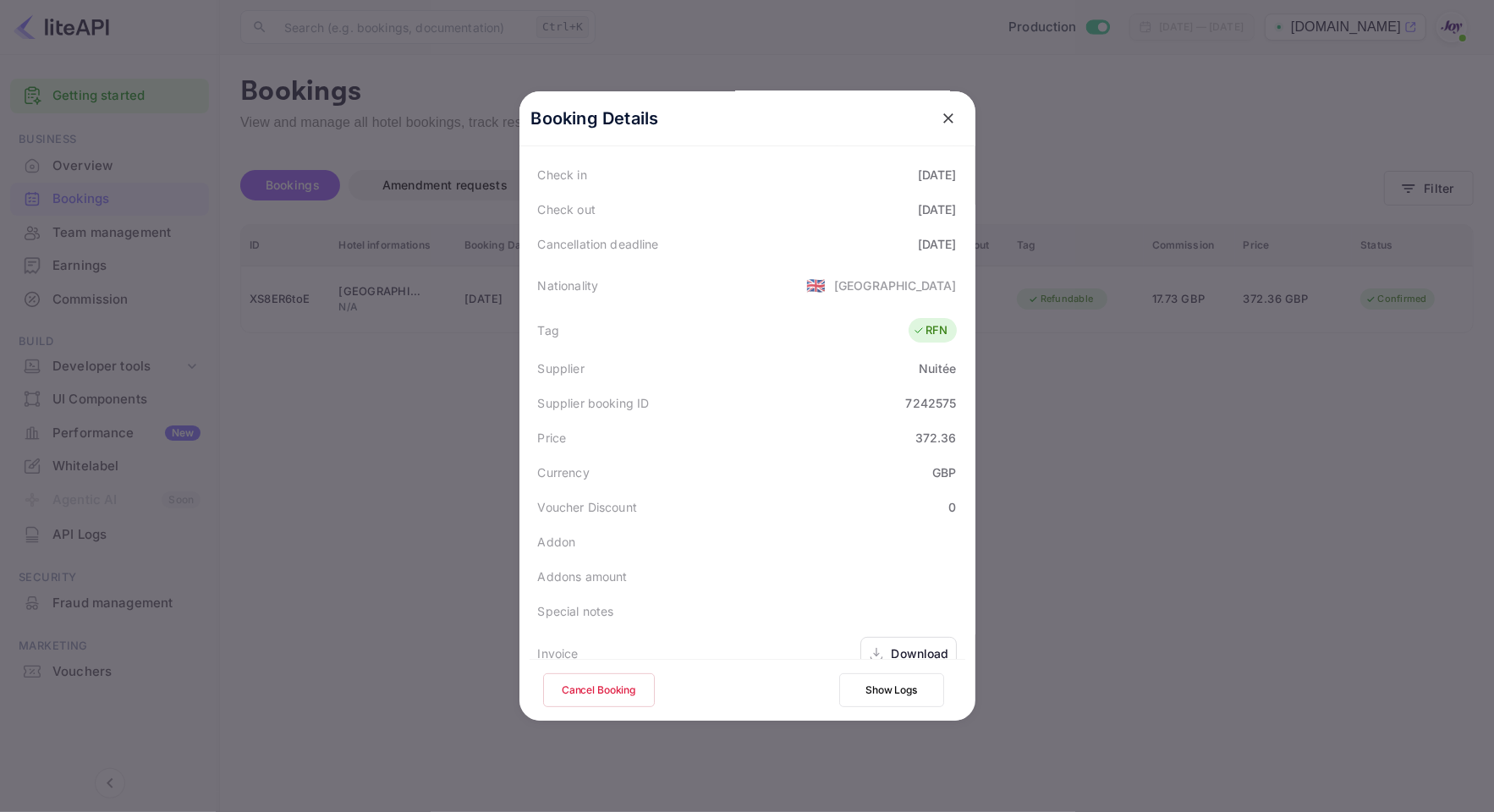
click at [871, 385] on div "Supplier booking ID 7242575" at bounding box center [747, 403] width 435 height 35
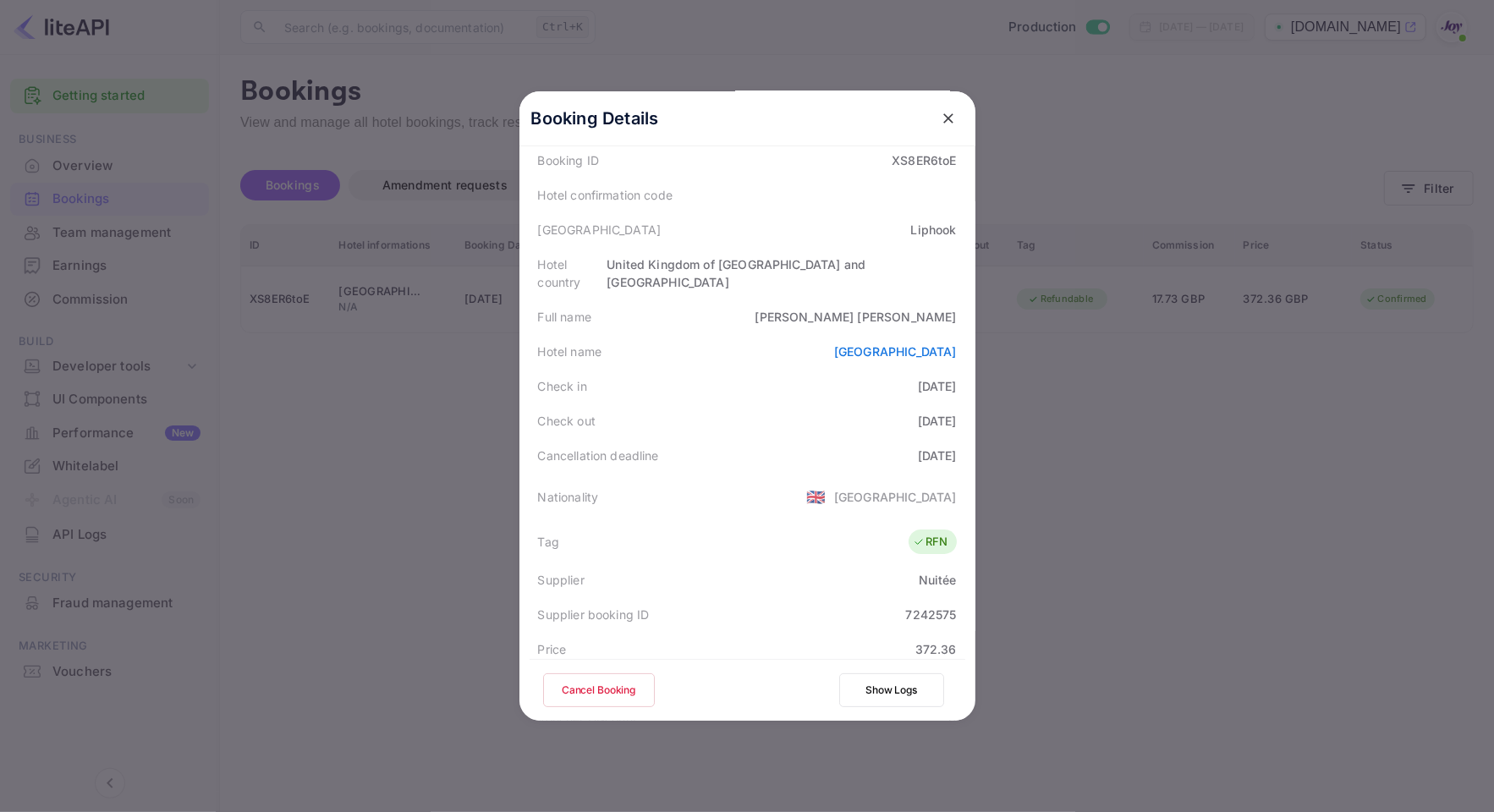
scroll to position [0, 0]
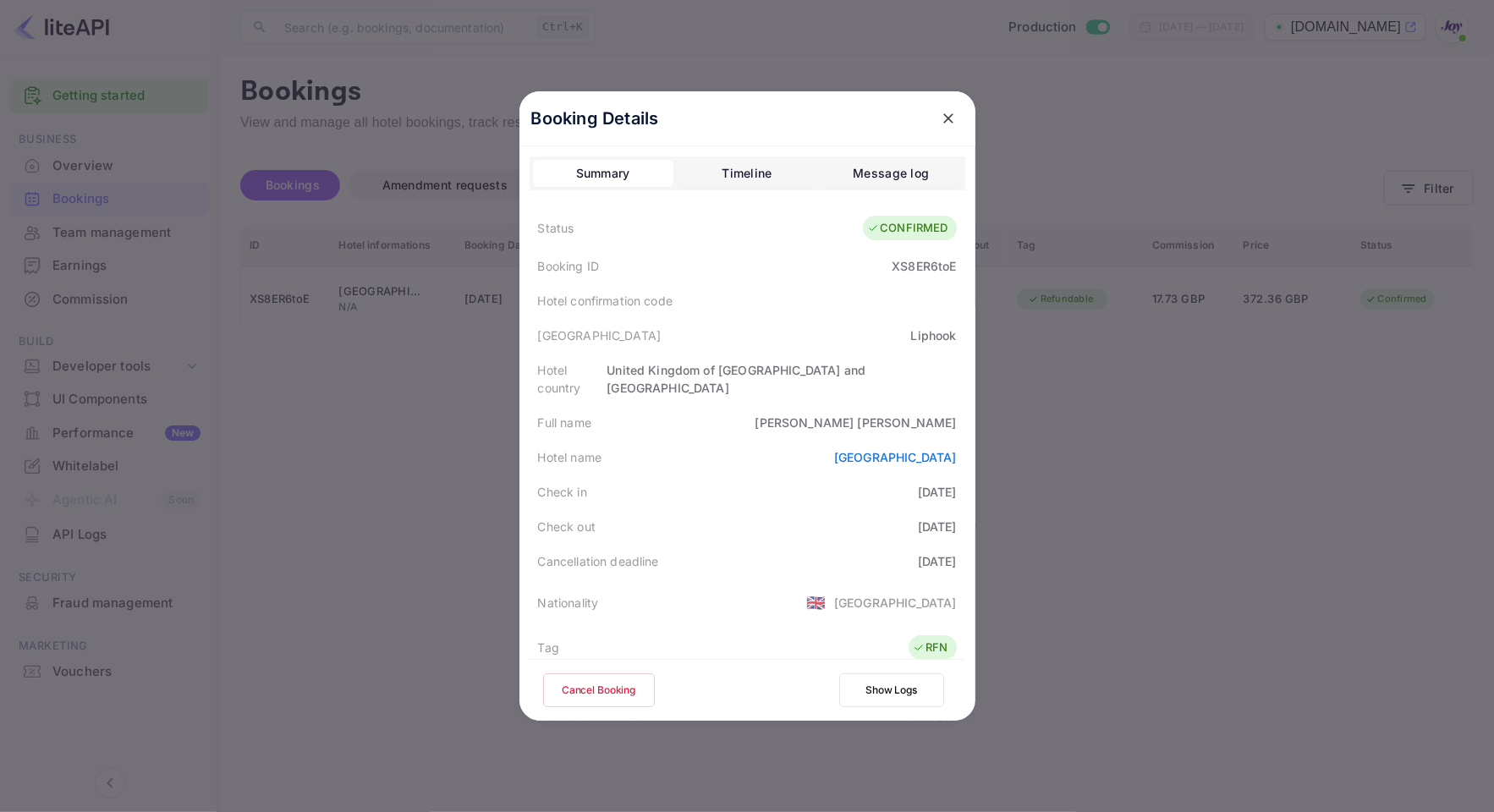
drag, startPoint x: 1170, startPoint y: 109, endPoint x: 1289, endPoint y: 141, distance: 123.2
click at [1170, 109] on div at bounding box center [747, 406] width 1494 height 812
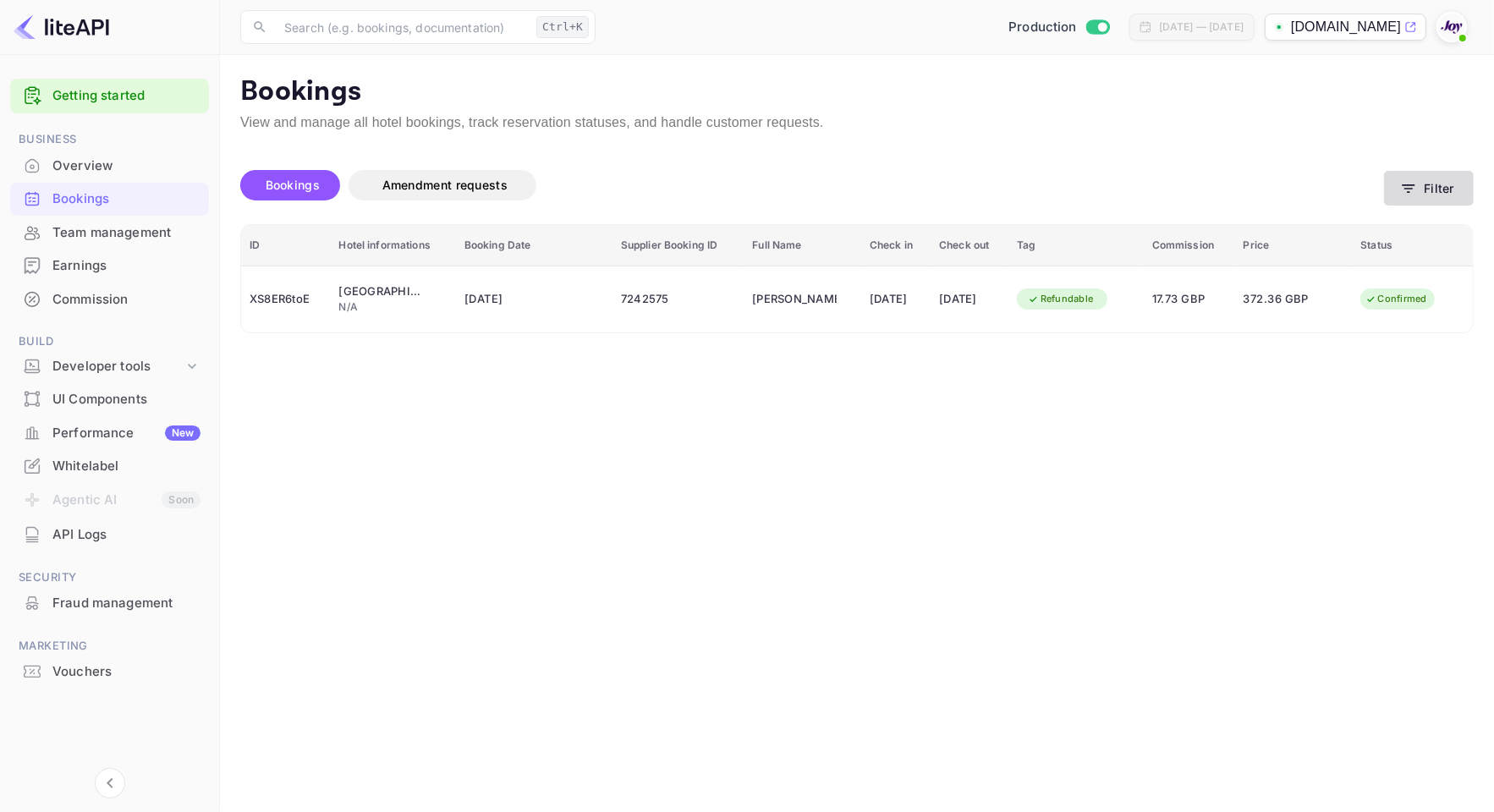
click at [1427, 174] on button "Filter" at bounding box center [1428, 188] width 90 height 35
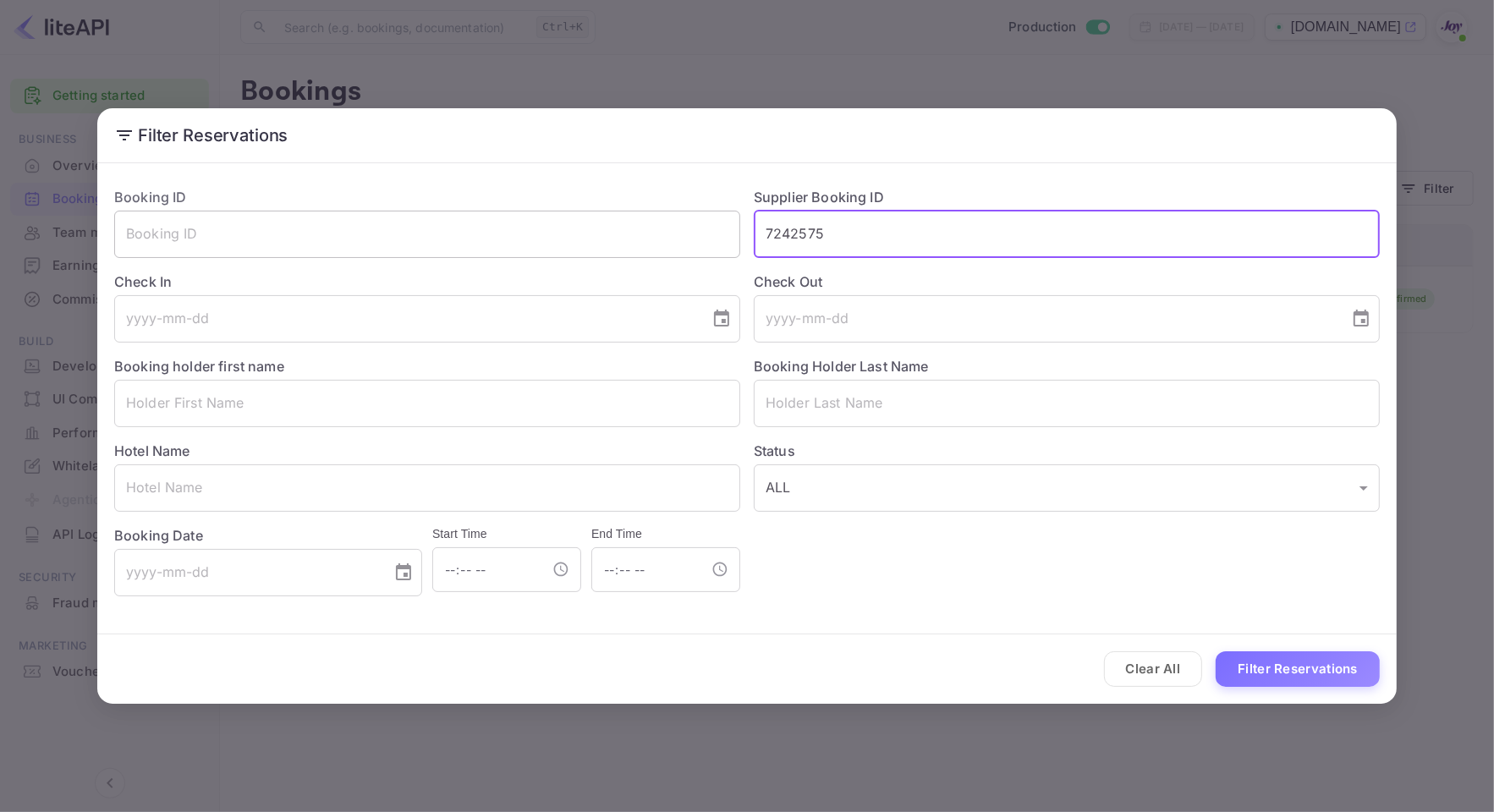
drag, startPoint x: 920, startPoint y: 238, endPoint x: 580, endPoint y: 238, distance: 340.0
click at [580, 238] on div "Booking ID ​ Supplier Booking ID 7242575 ​ Check In ​ Check Out ​ Booking holde…" at bounding box center [741, 385] width 1279 height 423
paste input "8317876"
type input "8317876"
click at [1308, 672] on button "Filter Reservations" at bounding box center [1298, 669] width 164 height 37
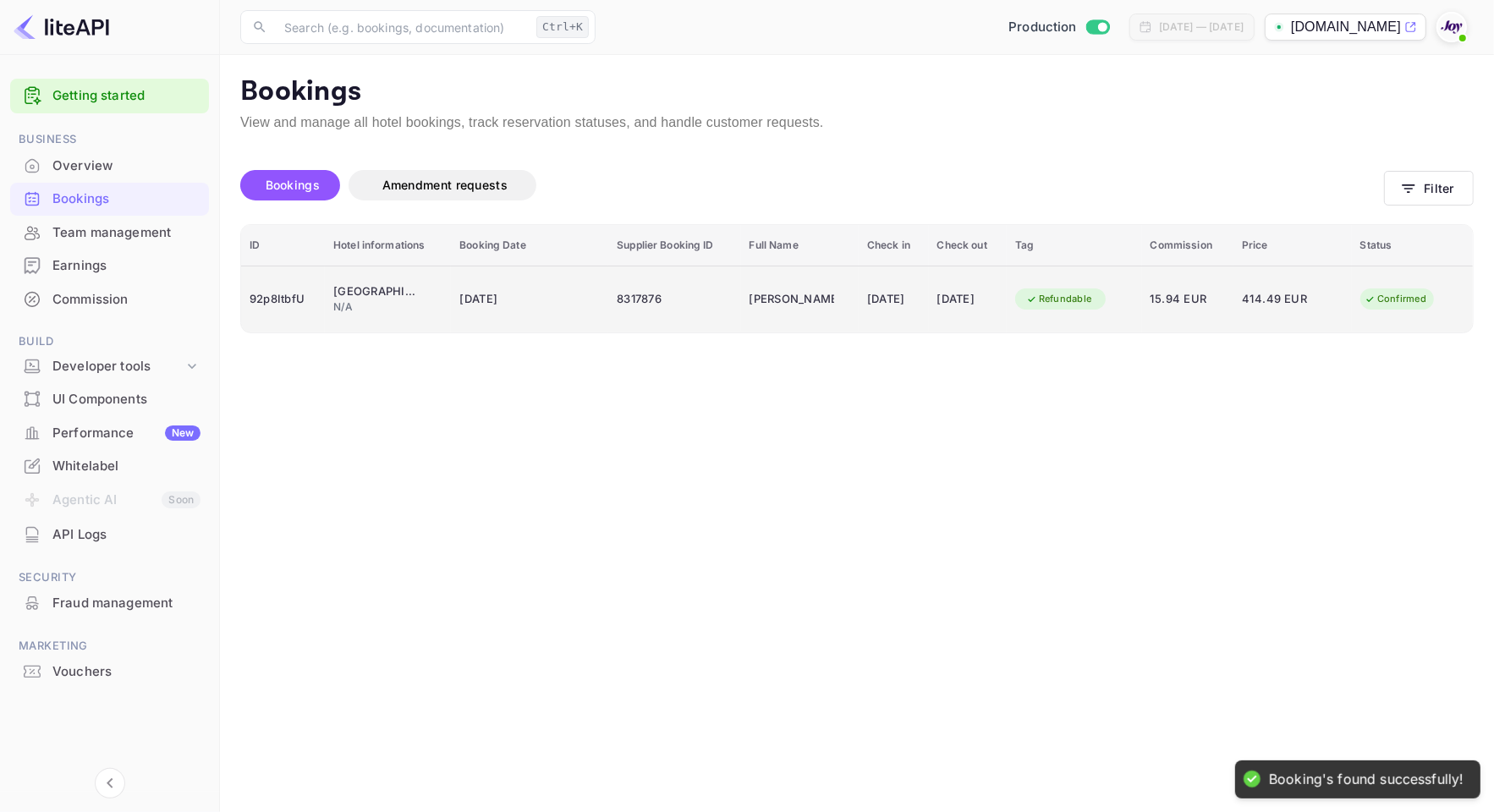
click at [617, 283] on td "8317876" at bounding box center [674, 299] width 132 height 67
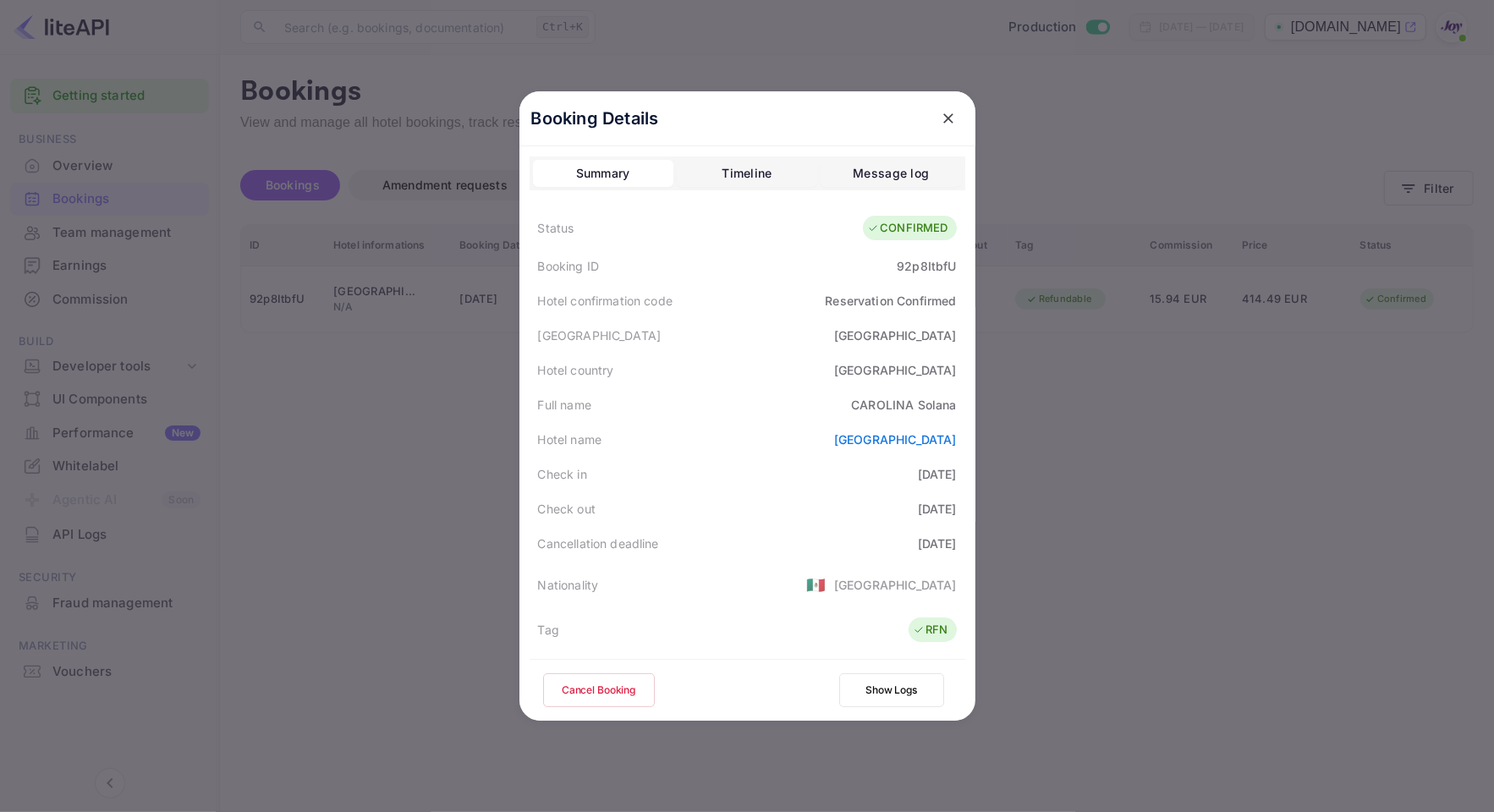
scroll to position [376, 0]
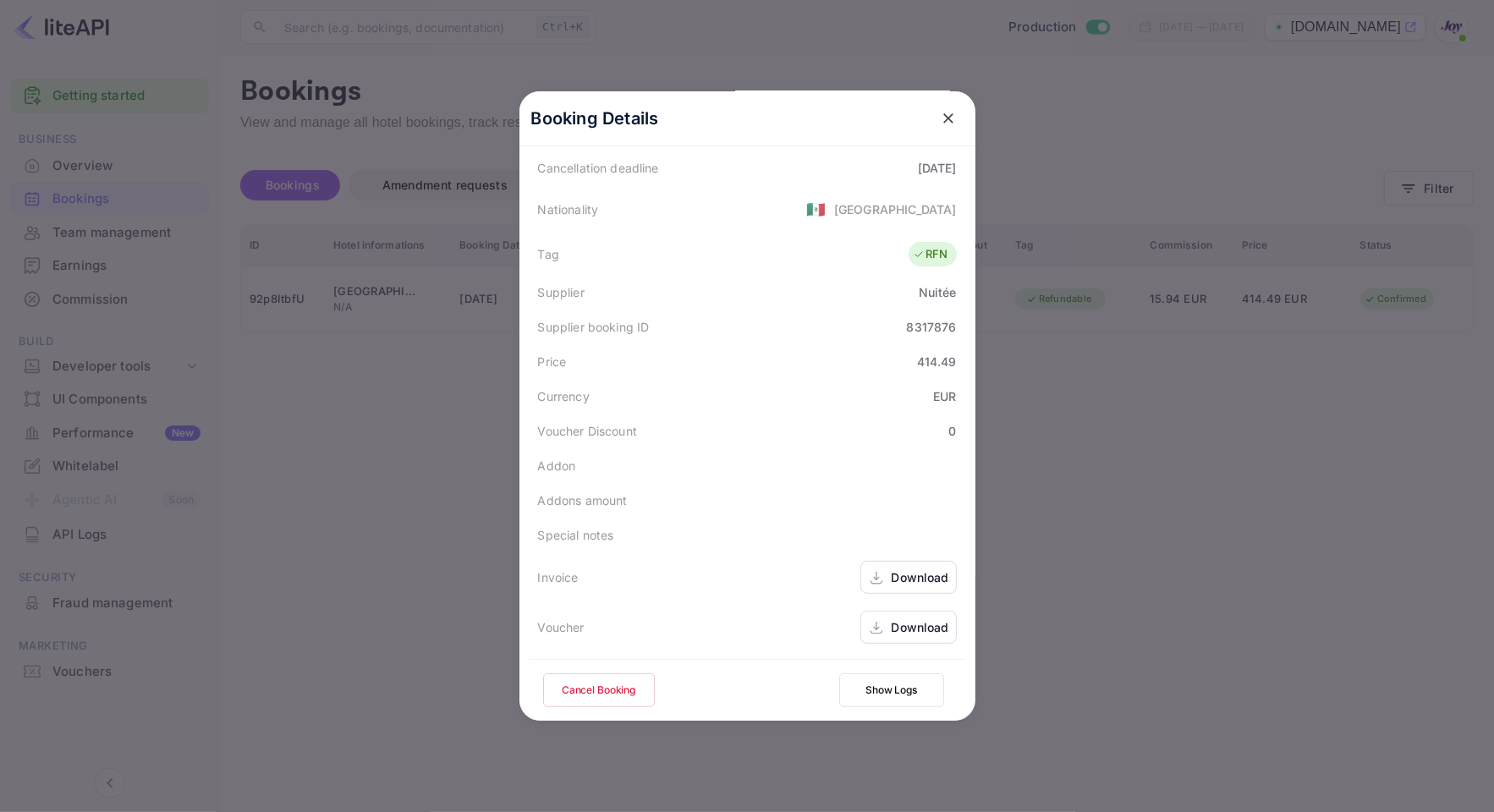
click at [898, 628] on div "Download" at bounding box center [920, 627] width 57 height 18
